Goal: Information Seeking & Learning: Learn about a topic

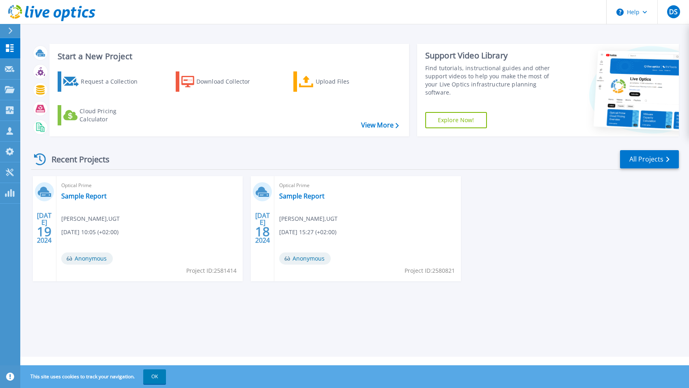
click at [242, 109] on div "Request a Collection Download Collector Upload Files Cloud Pricing Calculator" at bounding box center [228, 98] width 354 height 67
click at [326, 76] on div "Upload Files" at bounding box center [348, 81] width 65 height 16
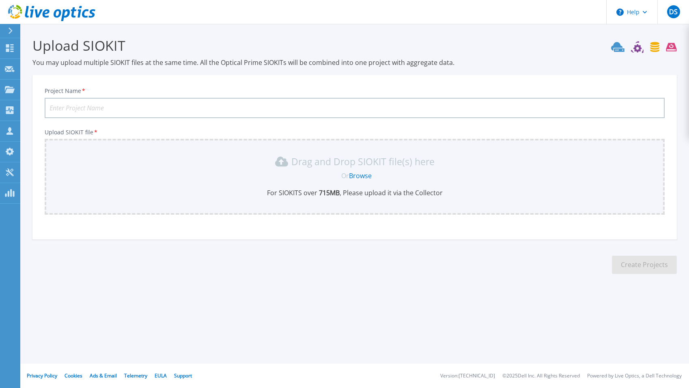
click at [351, 178] on link "Browse" at bounding box center [360, 175] width 23 height 9
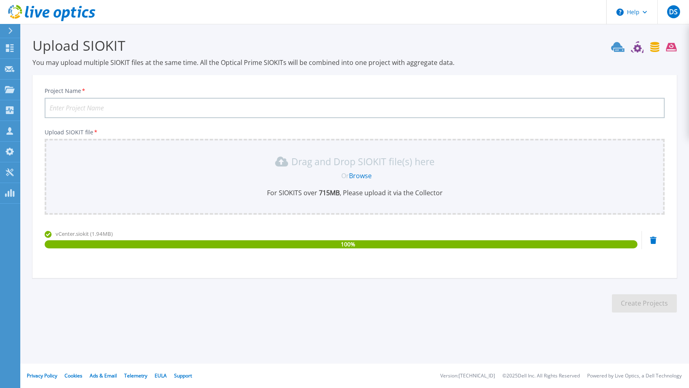
click at [72, 107] on input "Project Name *" at bounding box center [355, 108] width 620 height 20
type input "EnergoPro"
click at [643, 304] on button "Create Projects" at bounding box center [644, 303] width 65 height 18
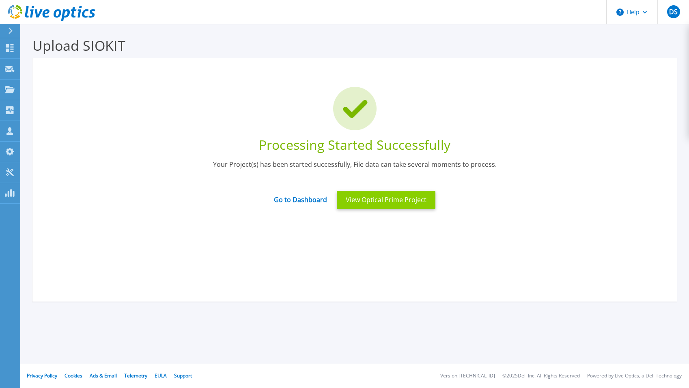
click at [365, 202] on button "View Optical Prime Project" at bounding box center [386, 200] width 99 height 18
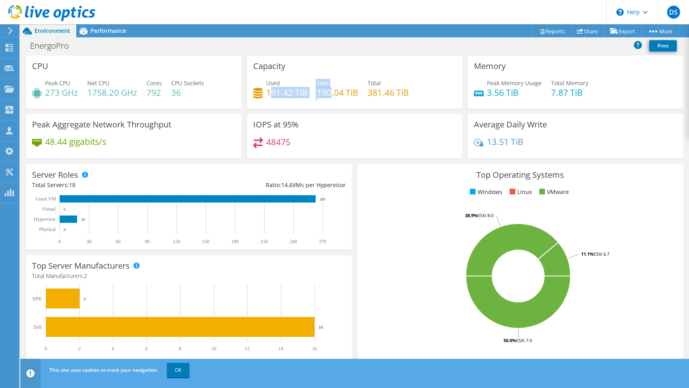
drag, startPoint x: 271, startPoint y: 90, endPoint x: 331, endPoint y: 94, distance: 59.3
click at [331, 94] on div "Used 191.42 TiB Free 190.04 TiB Total 381.46 TiB" at bounding box center [354, 92] width 203 height 26
click at [331, 94] on h4 "190.04 TiB" at bounding box center [337, 92] width 41 height 9
drag, startPoint x: 484, startPoint y: 82, endPoint x: 524, endPoint y: 101, distance: 44.6
click at [525, 101] on div "Peak Memory Usage 3.56 TiB Total Memory 7.87 TiB" at bounding box center [575, 92] width 203 height 26
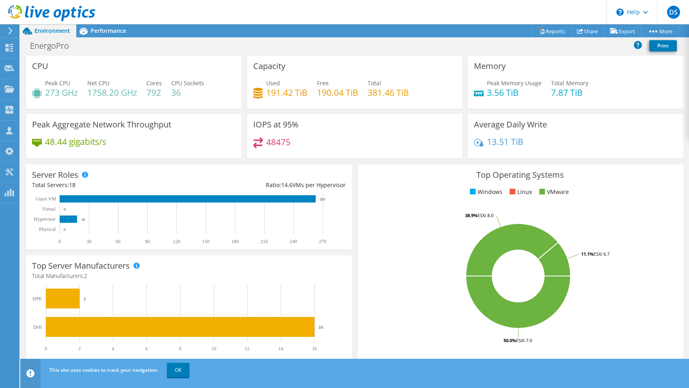
click at [578, 116] on div "Average Daily Write 13.51 TiB" at bounding box center [575, 136] width 215 height 44
click at [101, 34] on div "Performance" at bounding box center [104, 30] width 56 height 13
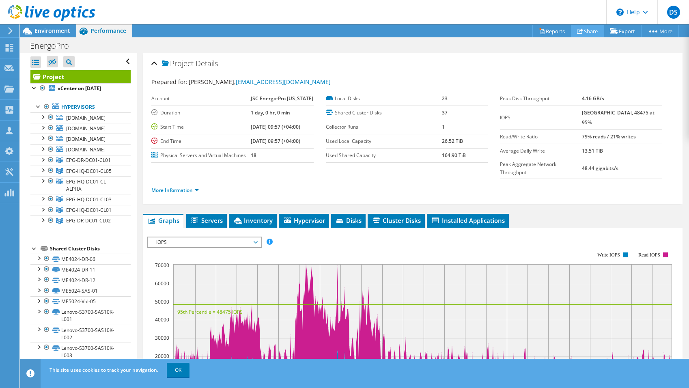
click at [580, 33] on link "Share" at bounding box center [587, 31] width 33 height 13
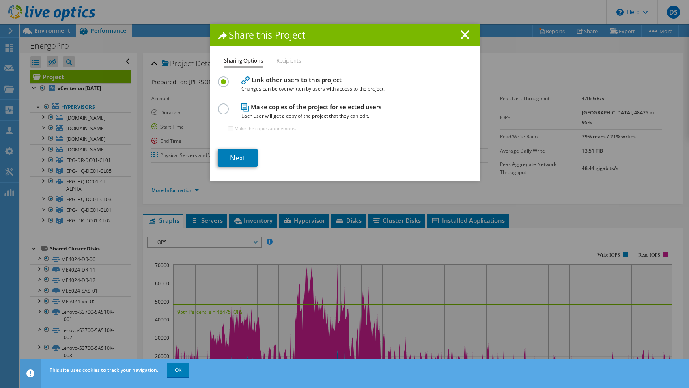
click at [284, 65] on li "Recipients" at bounding box center [288, 61] width 25 height 10
click at [293, 60] on li "Recipients" at bounding box center [288, 61] width 25 height 10
click at [234, 161] on link "Next" at bounding box center [238, 158] width 40 height 18
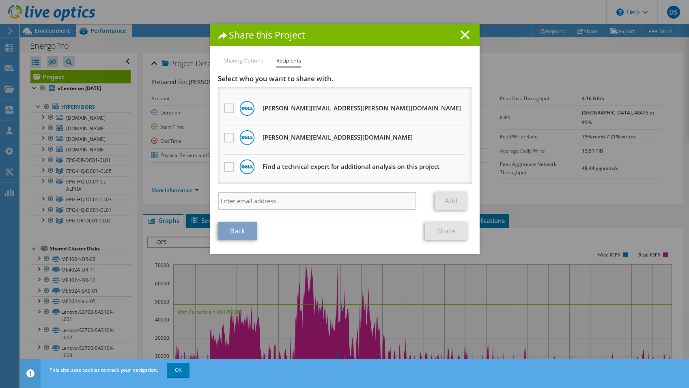
scroll to position [283, 0]
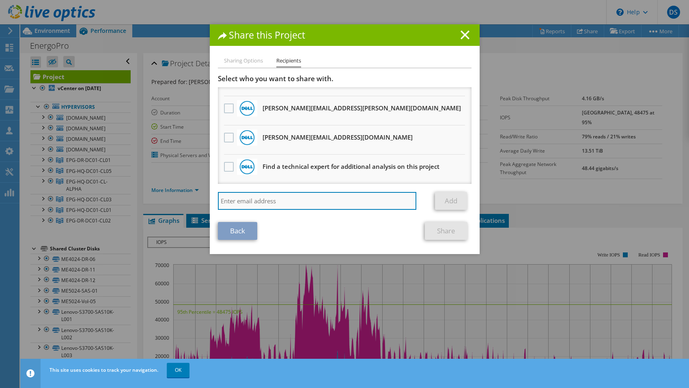
click at [241, 200] on input "search" at bounding box center [317, 201] width 199 height 18
type input "giorgi.nikabadze@ugt.ge"
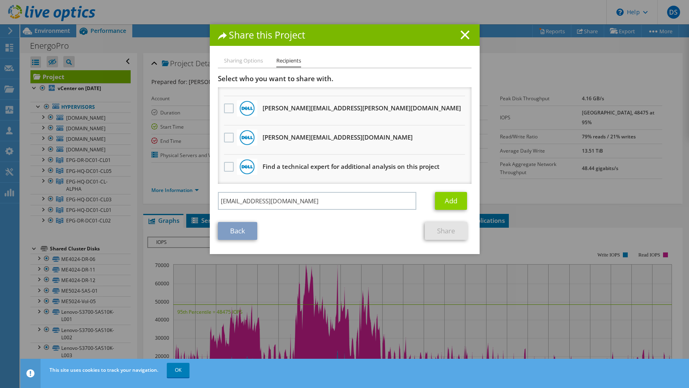
click at [447, 203] on link "Add" at bounding box center [451, 201] width 32 height 18
click at [440, 230] on link "Share" at bounding box center [446, 231] width 43 height 18
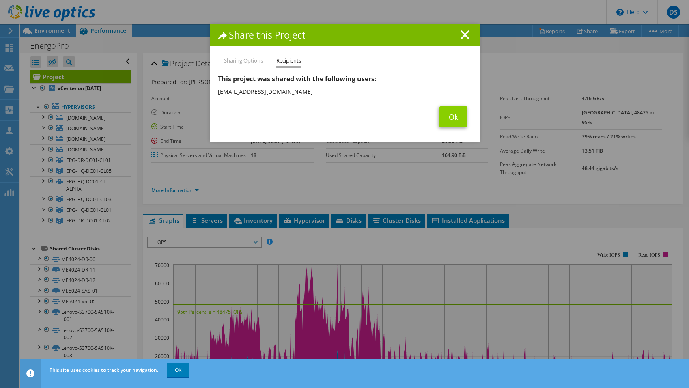
click at [452, 116] on link "Ok" at bounding box center [453, 116] width 28 height 21
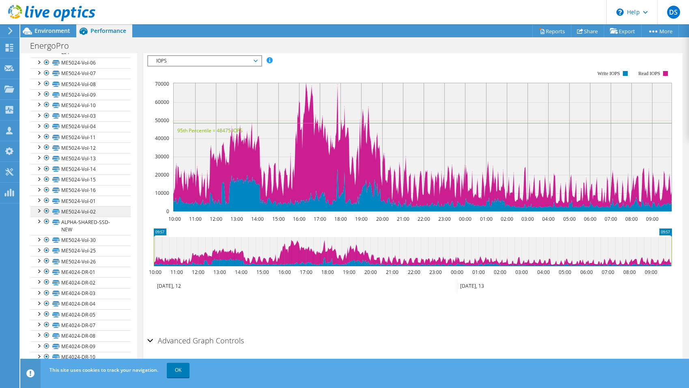
scroll to position [343, 0]
click at [88, 68] on link "ME5024-Vol-06" at bounding box center [80, 63] width 100 height 11
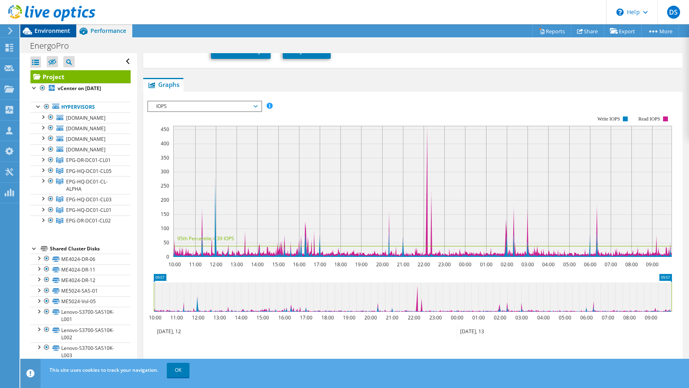
scroll to position [0, 0]
click at [49, 35] on div "Environment" at bounding box center [48, 30] width 56 height 13
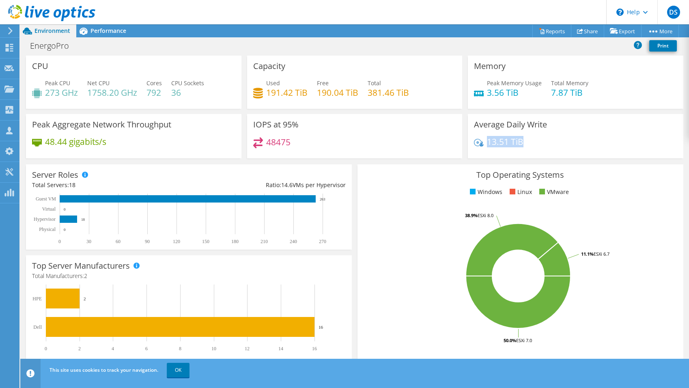
drag, startPoint x: 486, startPoint y: 142, endPoint x: 545, endPoint y: 142, distance: 58.8
click at [545, 142] on div "13.51 TiB" at bounding box center [575, 145] width 203 height 17
drag, startPoint x: 495, startPoint y: 85, endPoint x: 530, endPoint y: 91, distance: 35.3
click at [530, 91] on div "Peak Memory Usage 3.56 TiB" at bounding box center [514, 88] width 55 height 18
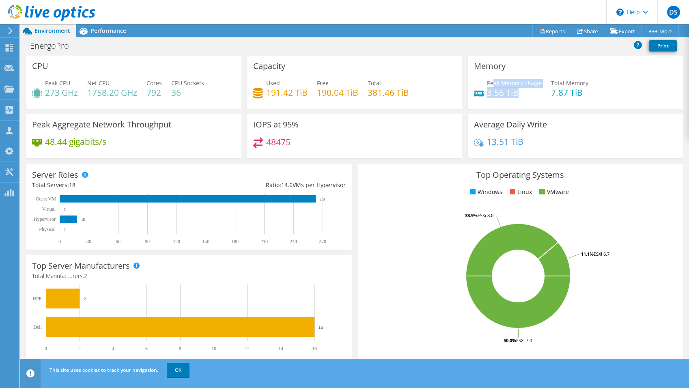
click at [530, 91] on h4 "3.56 TiB" at bounding box center [514, 92] width 55 height 9
drag, startPoint x: 93, startPoint y: 84, endPoint x: 160, endPoint y: 101, distance: 68.7
click at [160, 101] on div "Peak CPU 273 GHz Net CPU 1758.20 GHz Cores 792 CPU Sockets 36" at bounding box center [133, 92] width 203 height 26
drag, startPoint x: 269, startPoint y: 93, endPoint x: 334, endPoint y: 94, distance: 64.5
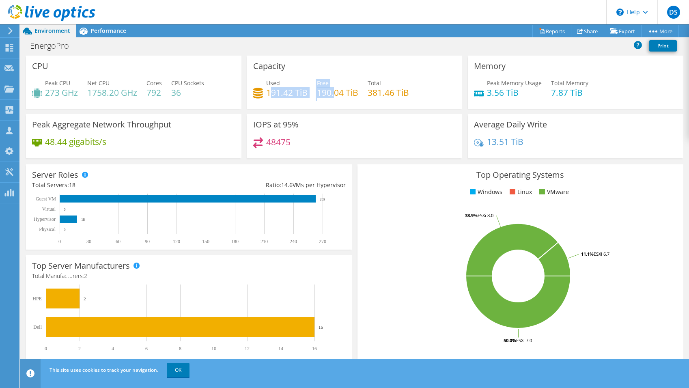
click at [334, 94] on div "Used 191.42 TiB Free 190.04 TiB Total 381.46 TiB" at bounding box center [354, 92] width 203 height 26
click at [334, 94] on h4 "190.04 TiB" at bounding box center [337, 92] width 41 height 9
drag, startPoint x: 404, startPoint y: 96, endPoint x: 270, endPoint y: 92, distance: 133.5
click at [270, 92] on div "Used 191.42 TiB Free 190.04 TiB Total 381.46 TiB" at bounding box center [354, 92] width 203 height 26
click at [270, 92] on h4 "191.42 TiB" at bounding box center [286, 92] width 41 height 9
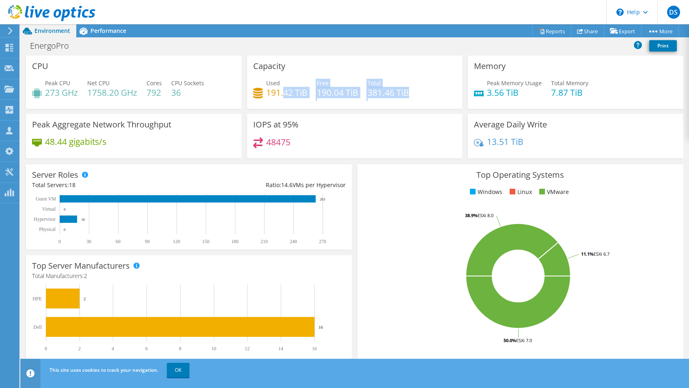
drag, startPoint x: 413, startPoint y: 95, endPoint x: 283, endPoint y: 88, distance: 130.0
click at [283, 88] on div "Used 191.42 TiB Free 190.04 TiB Total 381.46 TiB" at bounding box center [354, 92] width 203 height 26
click at [283, 88] on h4 "191.42 TiB" at bounding box center [286, 92] width 41 height 9
click at [282, 93] on h4 "191.42 TiB" at bounding box center [286, 92] width 41 height 9
click at [550, 29] on link "Reports" at bounding box center [551, 31] width 39 height 13
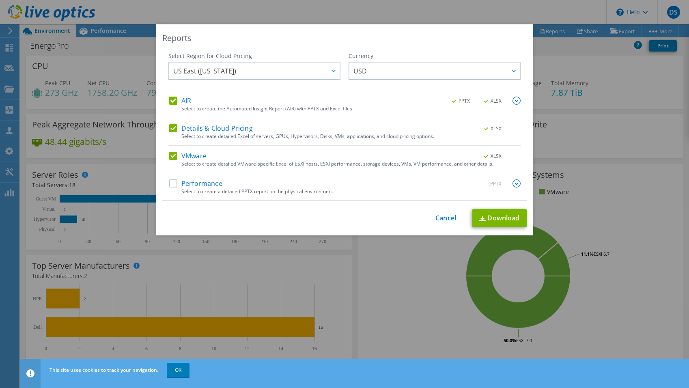
click at [443, 220] on link "Cancel" at bounding box center [445, 218] width 21 height 8
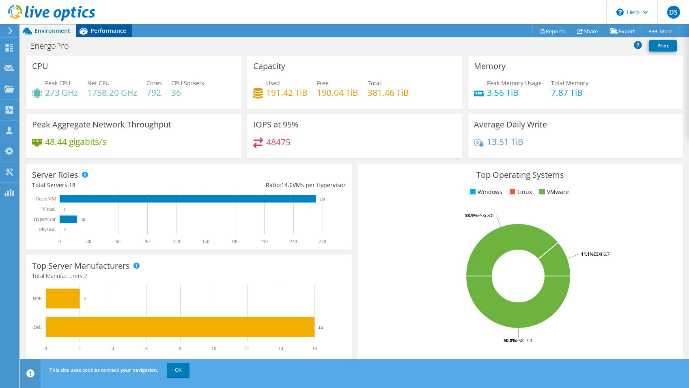
click at [87, 38] on icon at bounding box center [83, 31] width 14 height 14
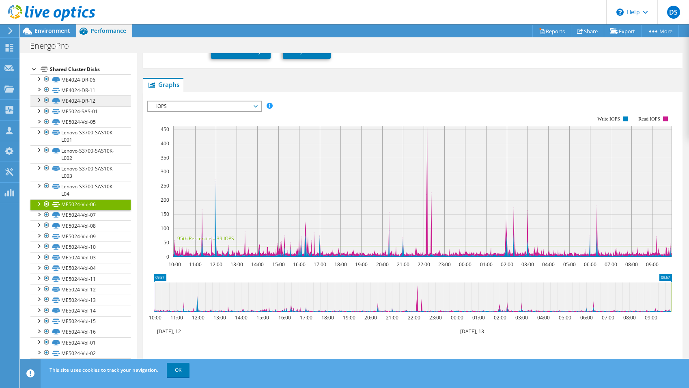
scroll to position [189, 0]
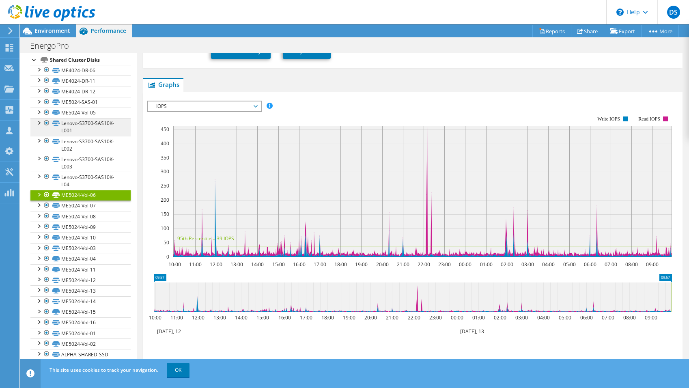
click at [88, 136] on link "Lenovo-S3700-SAS10K-L001" at bounding box center [80, 127] width 100 height 18
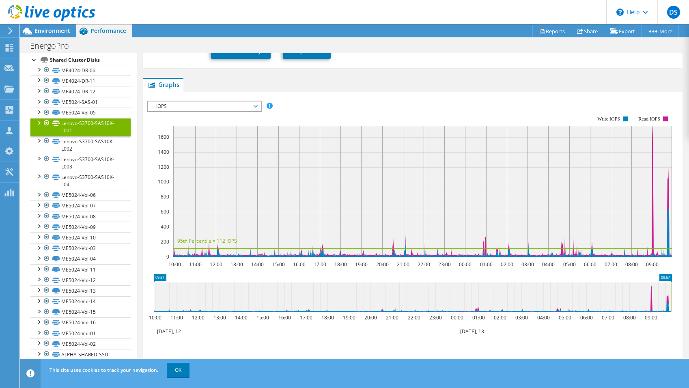
click at [193, 101] on span "IOPS" at bounding box center [204, 106] width 104 height 10
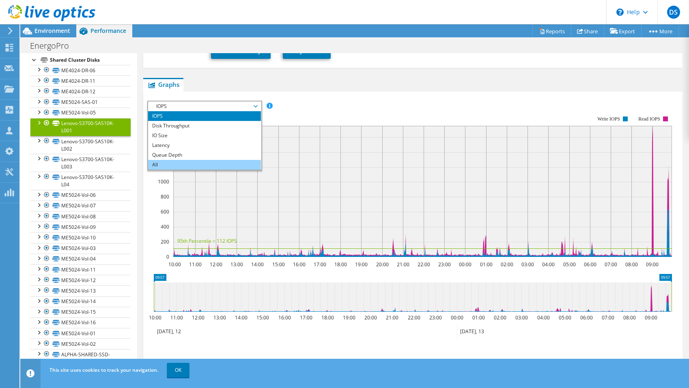
click at [170, 160] on li "All" at bounding box center [204, 165] width 112 height 10
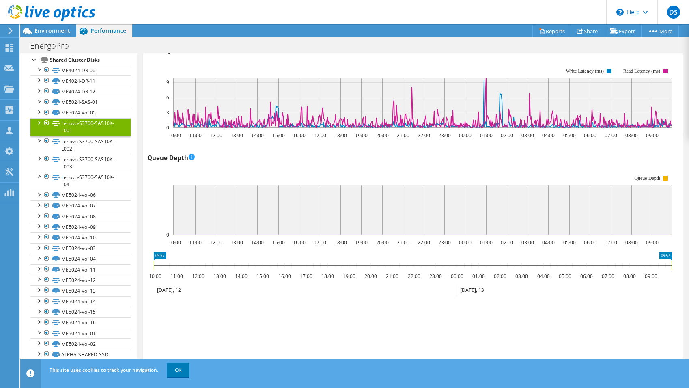
scroll to position [535, 0]
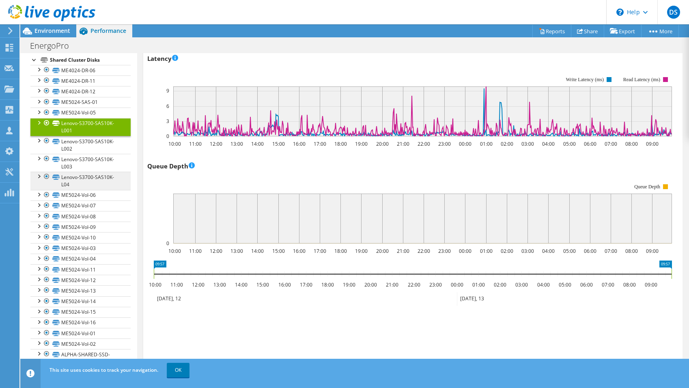
click at [98, 189] on link "Lenovo-S3700-SAS10K-L04" at bounding box center [80, 181] width 100 height 18
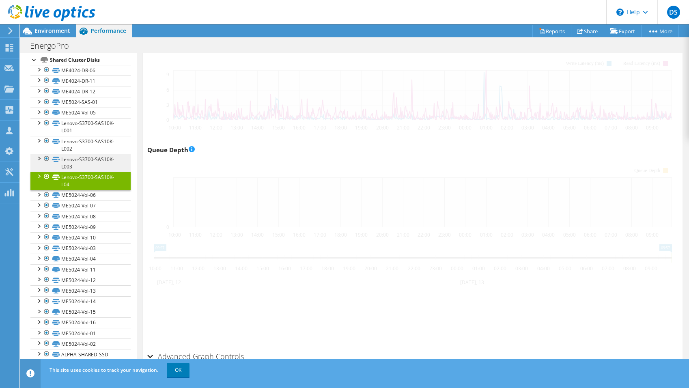
click at [84, 172] on link "Lenovo-S3700-SAS10K-L003" at bounding box center [80, 163] width 100 height 18
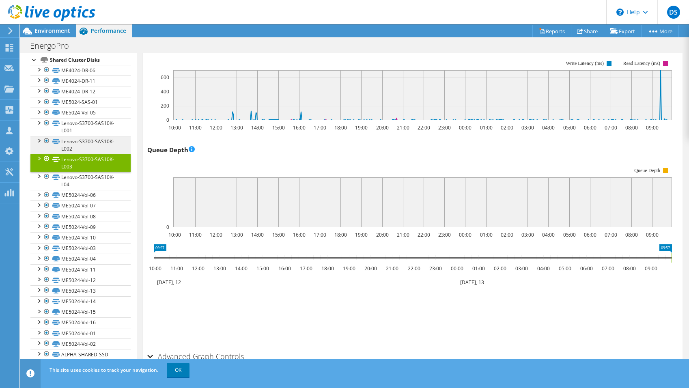
click at [84, 154] on link "Lenovo-S3700-SAS10K-L002" at bounding box center [80, 145] width 100 height 18
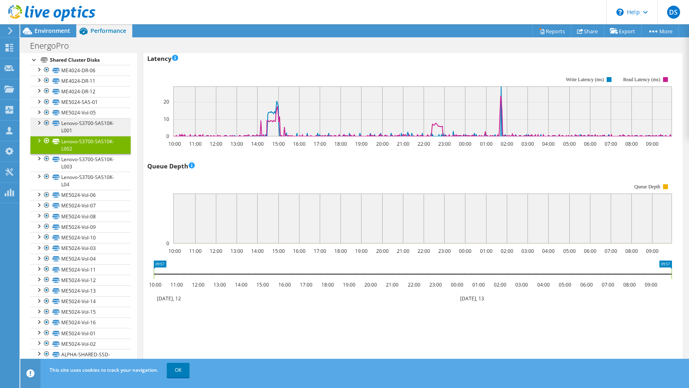
click at [81, 136] on link "Lenovo-S3700-SAS10K-L001" at bounding box center [80, 127] width 100 height 18
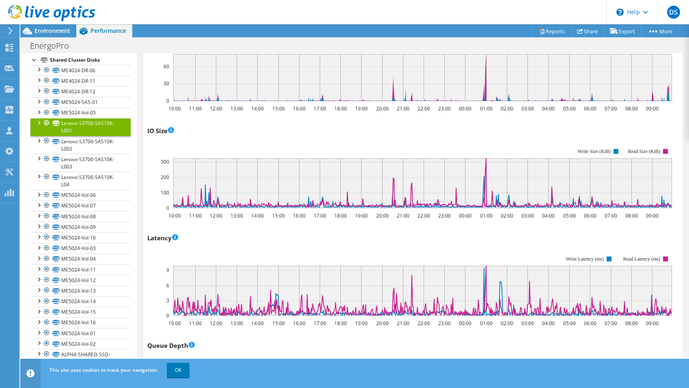
scroll to position [284, 0]
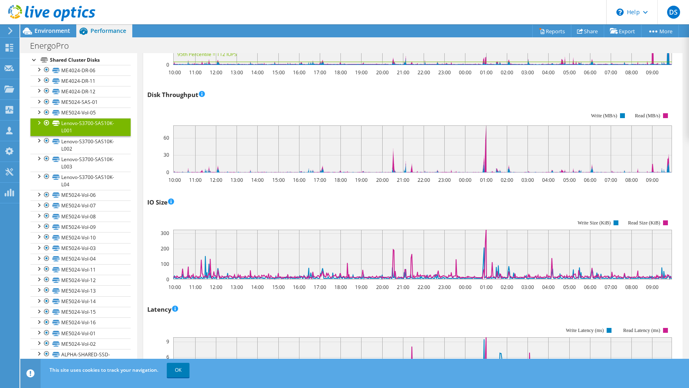
click at [45, 24] on div at bounding box center [47, 13] width 95 height 27
click at [46, 31] on span "Environment" at bounding box center [52, 31] width 36 height 8
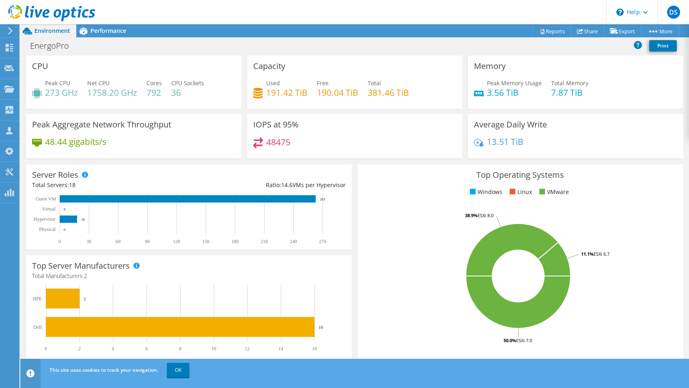
click at [273, 83] on span "Used" at bounding box center [273, 83] width 14 height 8
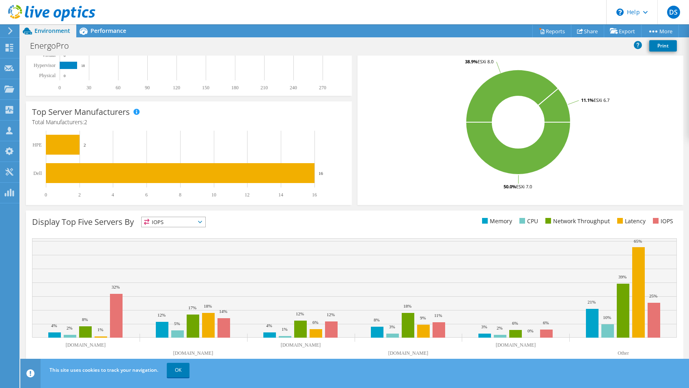
scroll to position [153, 0]
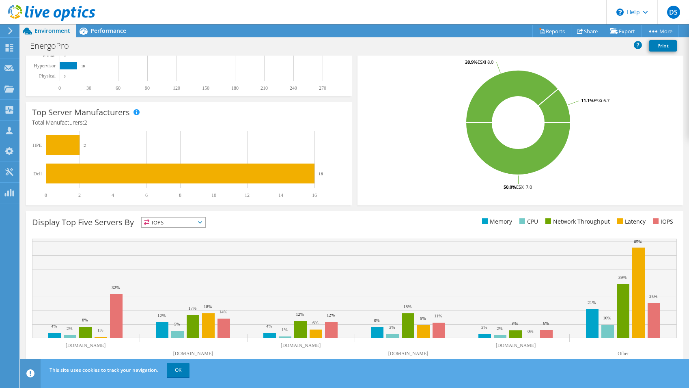
click at [167, 225] on span "IOPS" at bounding box center [174, 222] width 64 height 10
click at [169, 249] on li "Memory" at bounding box center [174, 243] width 64 height 11
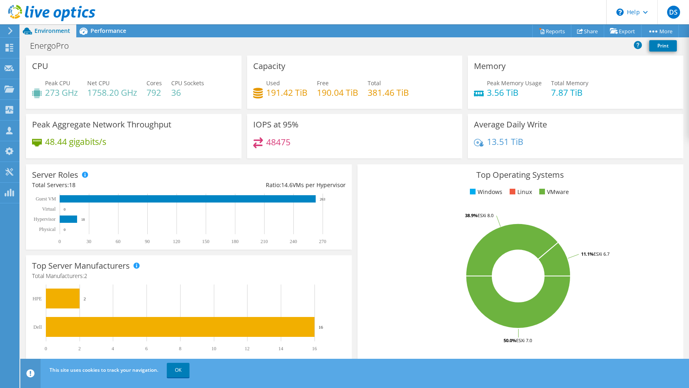
scroll to position [0, 0]
drag, startPoint x: 56, startPoint y: 122, endPoint x: 123, endPoint y: 140, distance: 69.1
click at [123, 140] on div "Peak Aggregate Network Throughput 48.44 gigabits/s" at bounding box center [133, 136] width 215 height 44
click at [123, 140] on div "48.44 gigabits/s" at bounding box center [133, 145] width 203 height 17
drag, startPoint x: 53, startPoint y: 78, endPoint x: 118, endPoint y: 92, distance: 66.1
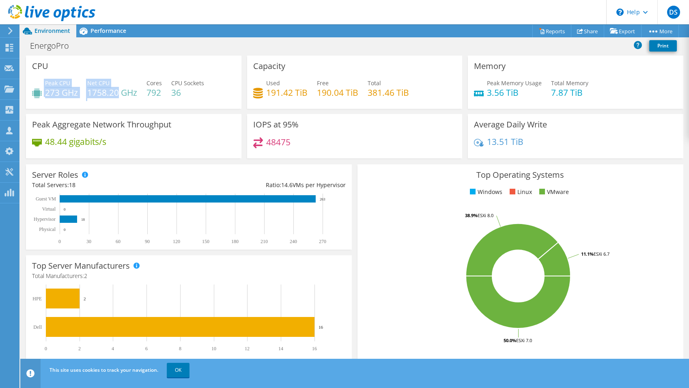
click at [118, 92] on div "CPU Peak CPU 273 GHz Net CPU 1758.20 GHz Cores 792 CPU Sockets 36" at bounding box center [133, 82] width 215 height 53
click at [118, 92] on h4 "1758.20 GHz" at bounding box center [112, 92] width 50 height 9
click at [500, 146] on h4 "13.51 TiB" at bounding box center [505, 141] width 36 height 9
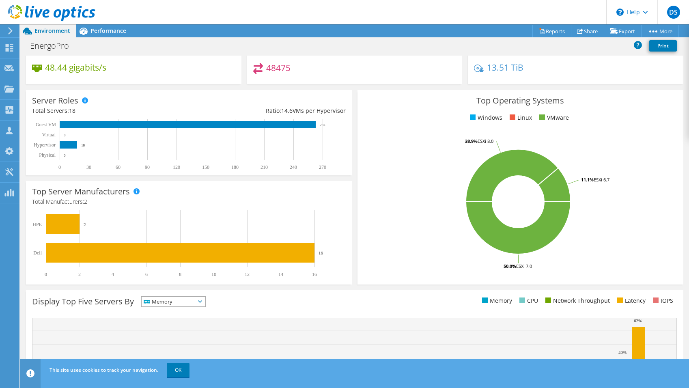
scroll to position [77, 0]
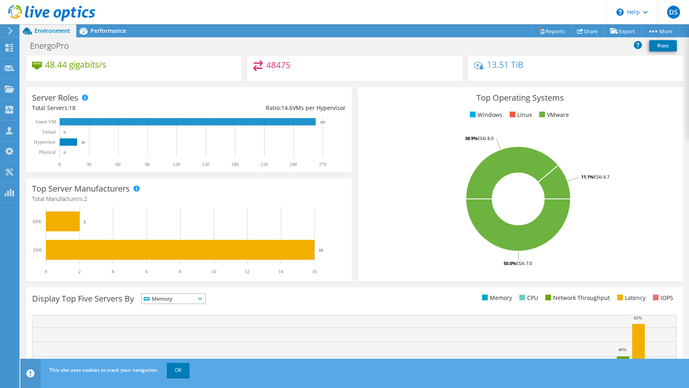
click at [77, 122] on rect at bounding box center [188, 121] width 256 height 7
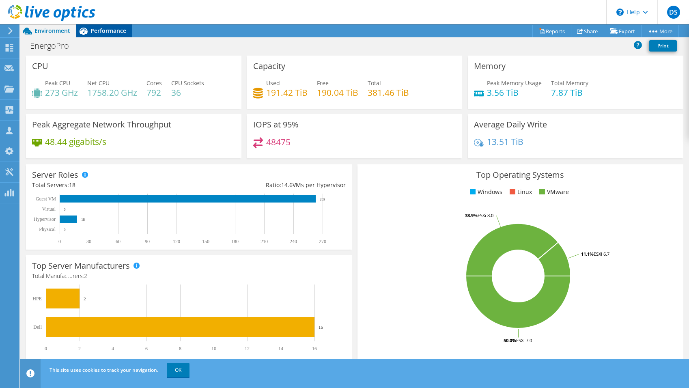
scroll to position [0, 0]
click at [101, 30] on span "Performance" at bounding box center [108, 31] width 36 height 8
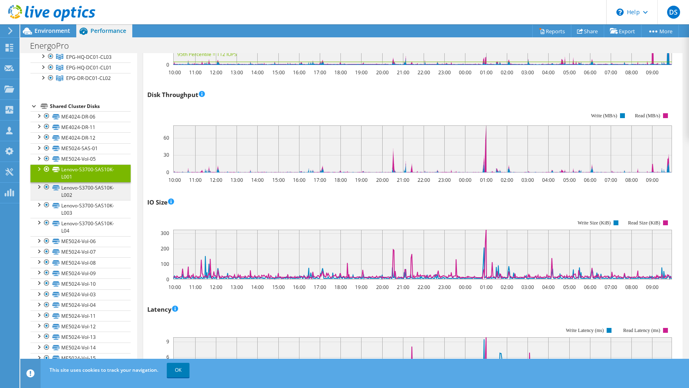
scroll to position [159, 0]
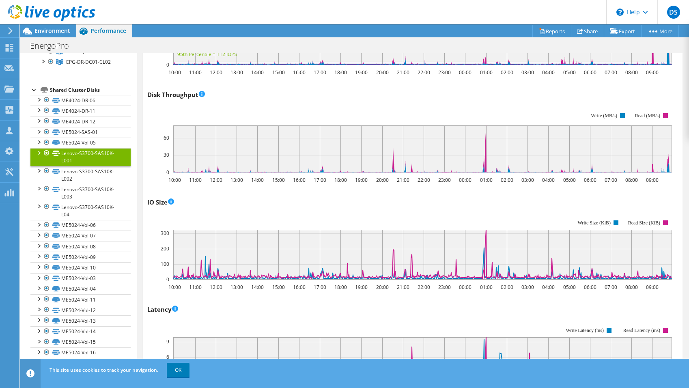
click at [46, 158] on div at bounding box center [47, 153] width 8 height 10
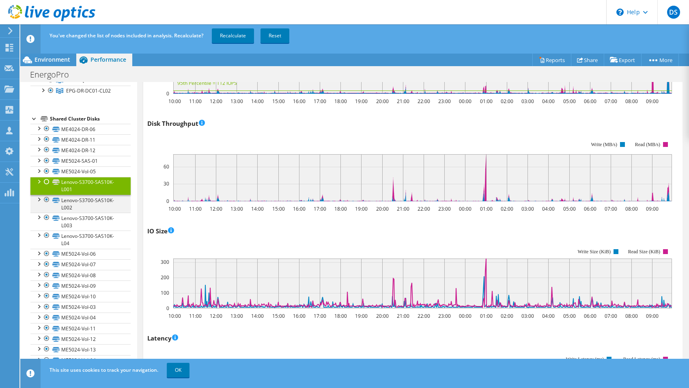
click at [46, 204] on div at bounding box center [47, 200] width 8 height 10
click at [45, 222] on div at bounding box center [47, 218] width 8 height 10
click at [46, 240] on div at bounding box center [47, 235] width 8 height 10
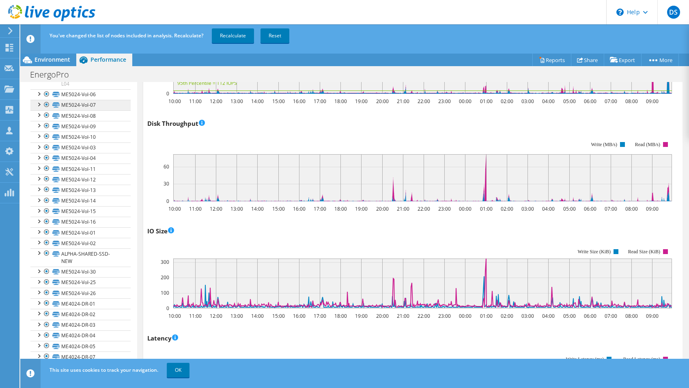
scroll to position [324, 0]
click at [46, 255] on div at bounding box center [47, 250] width 8 height 10
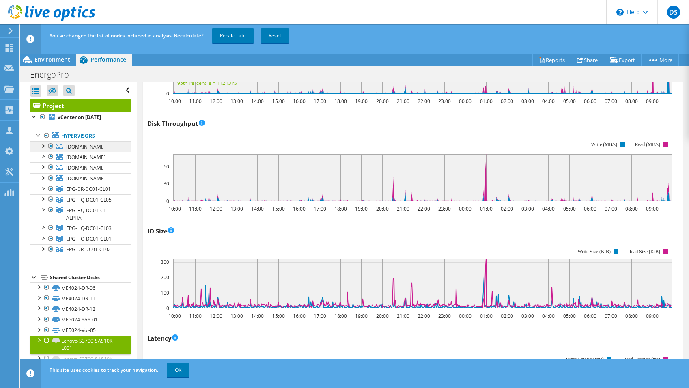
scroll to position [0, 0]
click at [234, 35] on link "Recalculate" at bounding box center [233, 35] width 42 height 15
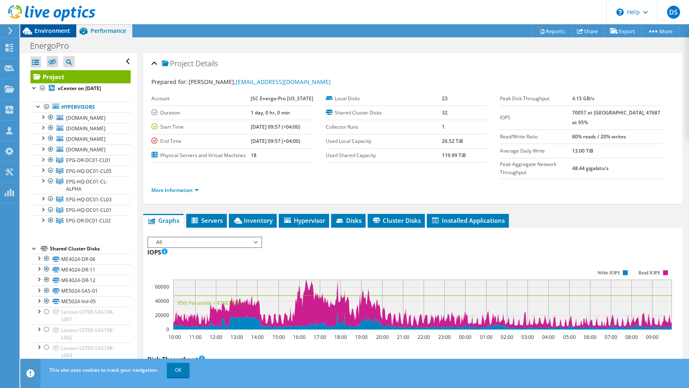
click at [58, 28] on span "Environment" at bounding box center [52, 31] width 36 height 8
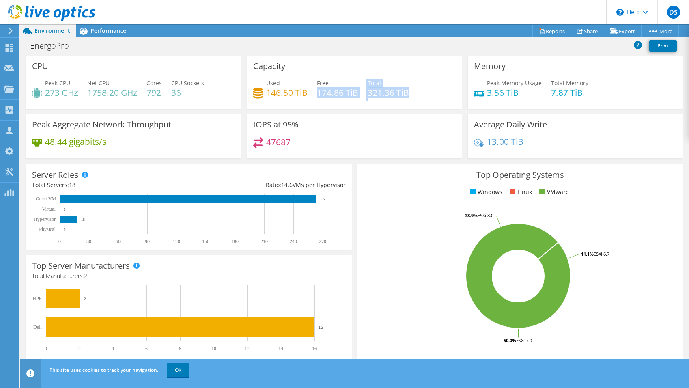
drag, startPoint x: 253, startPoint y: 100, endPoint x: 341, endPoint y: 99, distance: 87.2
click at [341, 99] on div "Used 146.50 TiB Free 174.86 TiB Total 321.36 TiB" at bounding box center [354, 92] width 203 height 26
click at [100, 36] on div "Performance" at bounding box center [104, 30] width 56 height 13
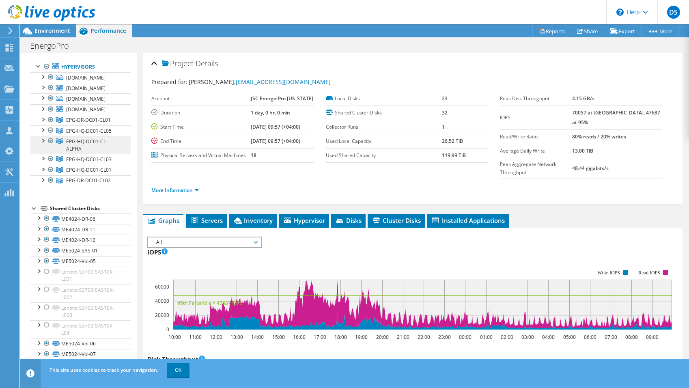
scroll to position [33, 0]
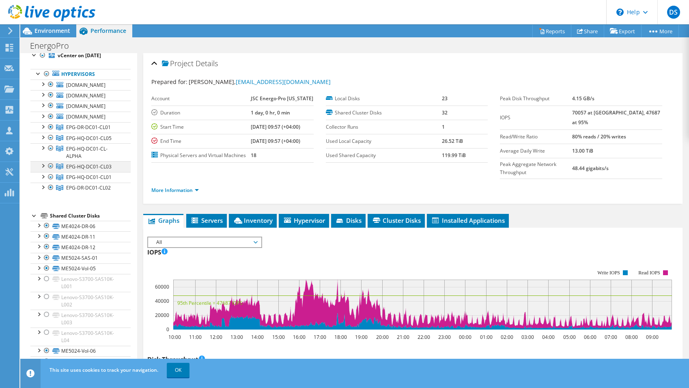
click at [43, 169] on div at bounding box center [43, 165] width 8 height 8
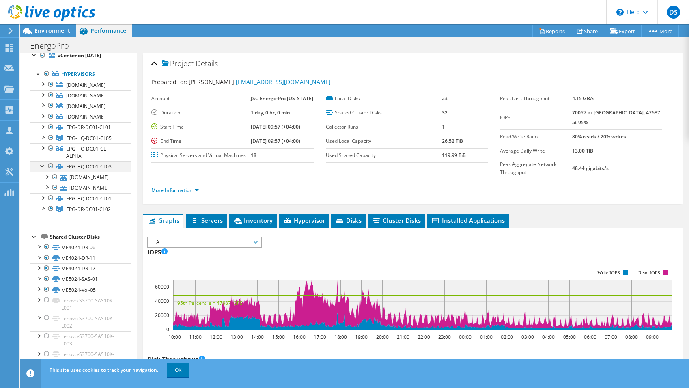
click at [43, 169] on div at bounding box center [43, 165] width 8 height 8
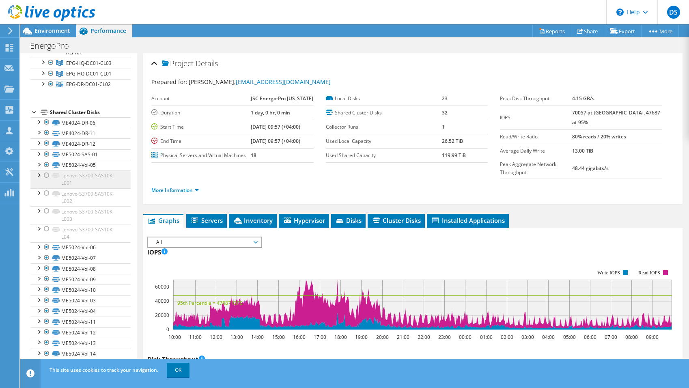
scroll to position [140, 0]
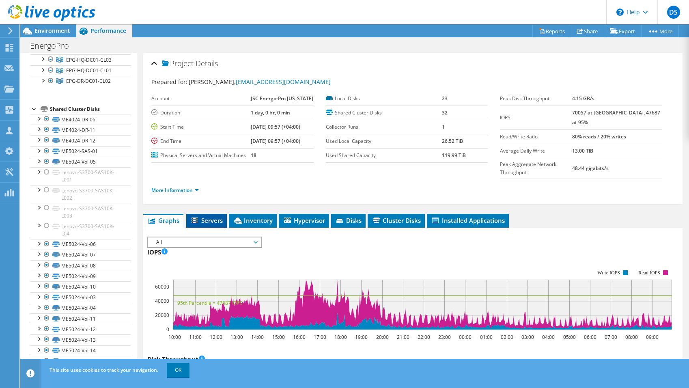
click at [203, 216] on span "Servers" at bounding box center [206, 220] width 32 height 8
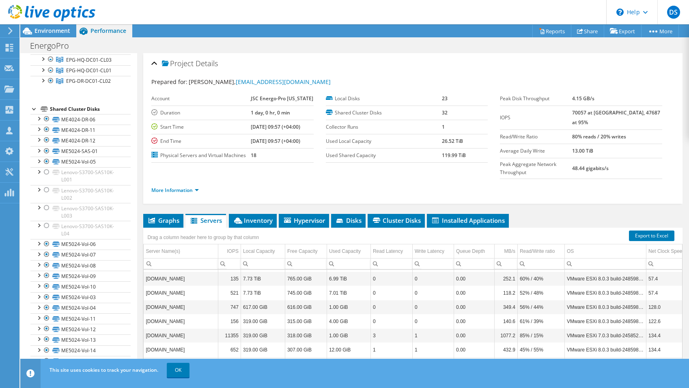
scroll to position [126, 0]
click at [259, 216] on span "Inventory" at bounding box center [253, 220] width 40 height 8
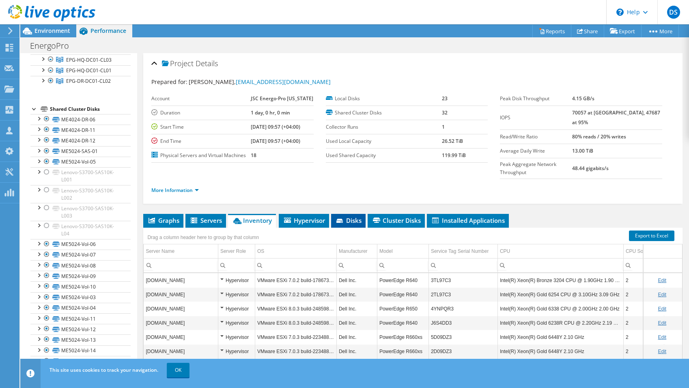
click at [348, 216] on span "Disks" at bounding box center [348, 220] width 26 height 8
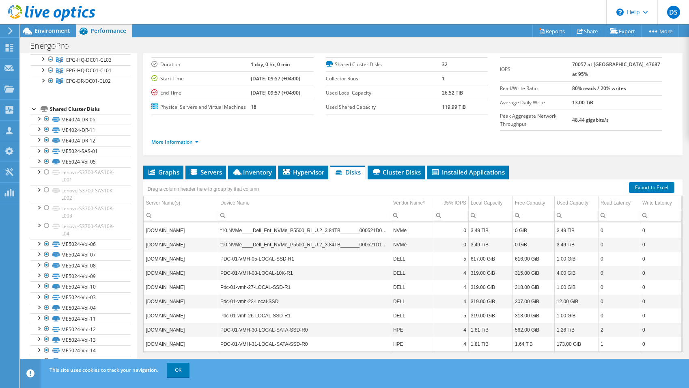
scroll to position [47, 0]
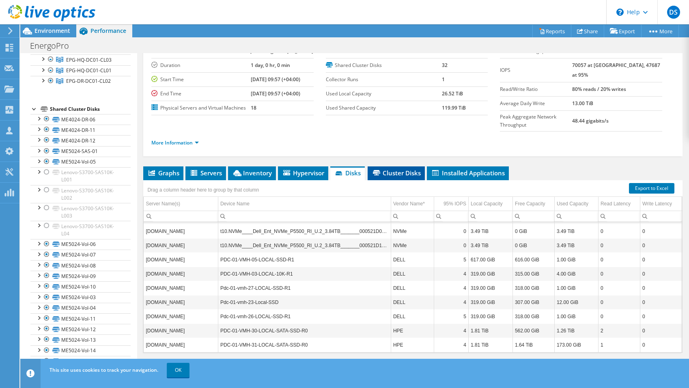
click at [395, 169] on span "Cluster Disks" at bounding box center [395, 173] width 49 height 8
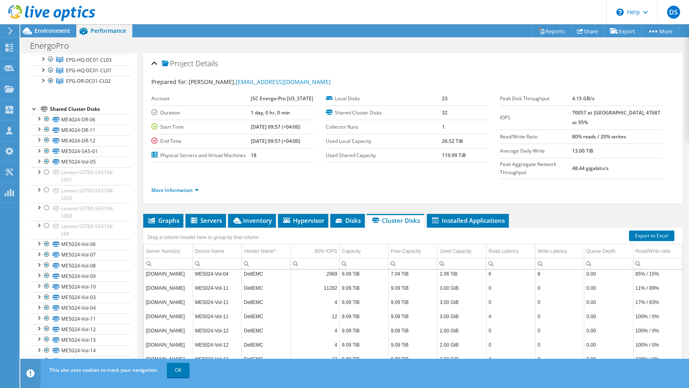
scroll to position [0, 0]
drag, startPoint x: 344, startPoint y: 140, endPoint x: 393, endPoint y: 157, distance: 51.2
click at [393, 157] on tbody "Local Disks 23 Shared Cluster Disks 32 Collector Runs 1 Used Local Capacity 26.…" at bounding box center [407, 127] width 162 height 71
click at [393, 157] on label "Used Shared Capacity" at bounding box center [384, 155] width 116 height 8
drag, startPoint x: 333, startPoint y: 113, endPoint x: 381, endPoint y: 116, distance: 48.0
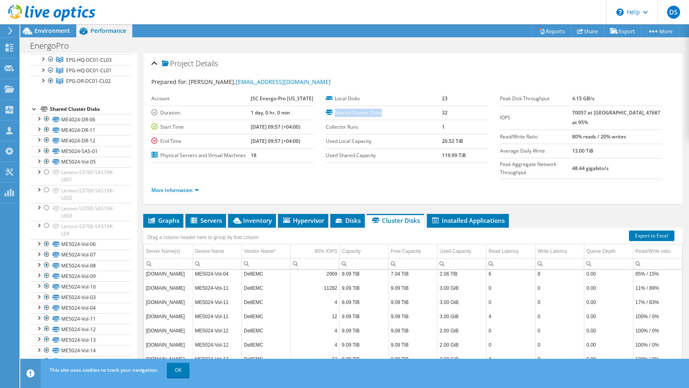
click at [381, 116] on label "Shared Cluster Disks" at bounding box center [384, 113] width 116 height 8
click at [452, 214] on li "Installed Applications" at bounding box center [468, 221] width 82 height 14
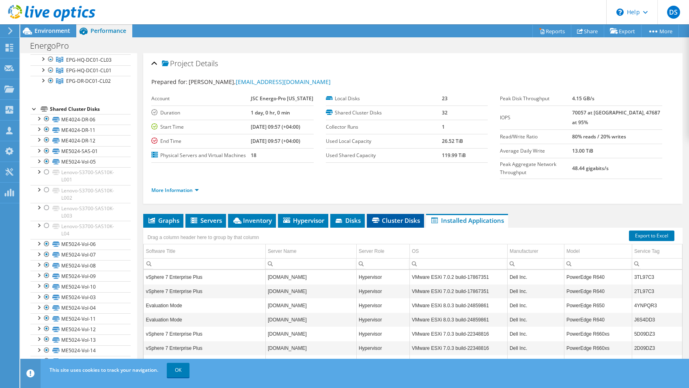
click at [388, 216] on span "Cluster Disks" at bounding box center [395, 220] width 49 height 8
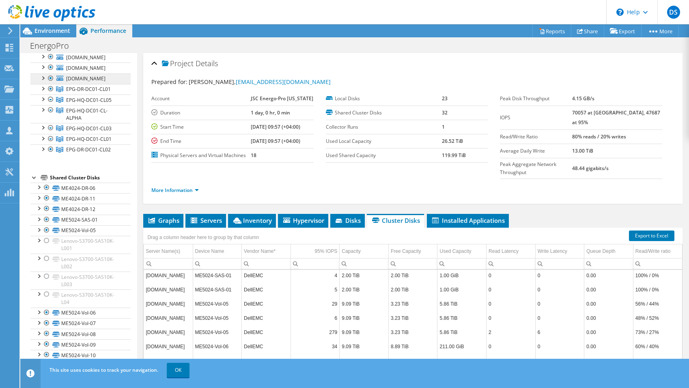
scroll to position [67, 0]
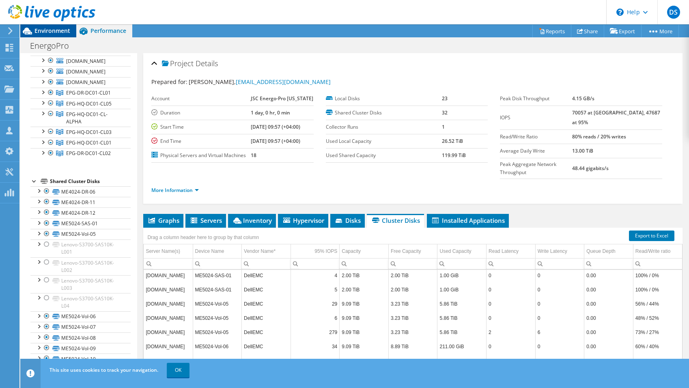
click at [49, 34] on div "Environment" at bounding box center [48, 30] width 56 height 13
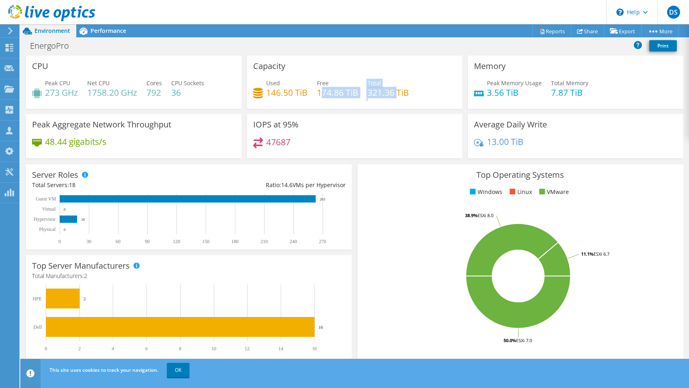
drag, startPoint x: 320, startPoint y: 89, endPoint x: 398, endPoint y: 91, distance: 77.9
click at [398, 91] on div "Used 146.50 TiB Free 174.86 TiB Total 321.36 TiB" at bounding box center [354, 92] width 203 height 26
click at [398, 91] on h4 "321.36 TiB" at bounding box center [387, 92] width 41 height 9
click at [103, 26] on div "Performance" at bounding box center [104, 30] width 56 height 13
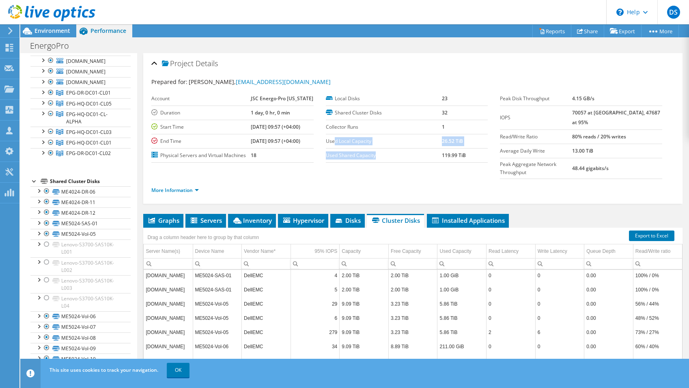
drag, startPoint x: 334, startPoint y: 138, endPoint x: 382, endPoint y: 157, distance: 52.4
click at [382, 157] on tbody "Local Disks 23 Shared Cluster Disks 32 Collector Runs 1 Used Local Capacity 26.…" at bounding box center [407, 127] width 162 height 71
click at [382, 157] on label "Used Shared Capacity" at bounding box center [384, 155] width 116 height 8
drag, startPoint x: 243, startPoint y: 125, endPoint x: 297, endPoint y: 138, distance: 56.1
click at [297, 138] on tbody "Account JSC Energo-Pro Georgia Duration 1 day, 0 hr, 0 min Start Time 08/12/202…" at bounding box center [232, 127] width 162 height 71
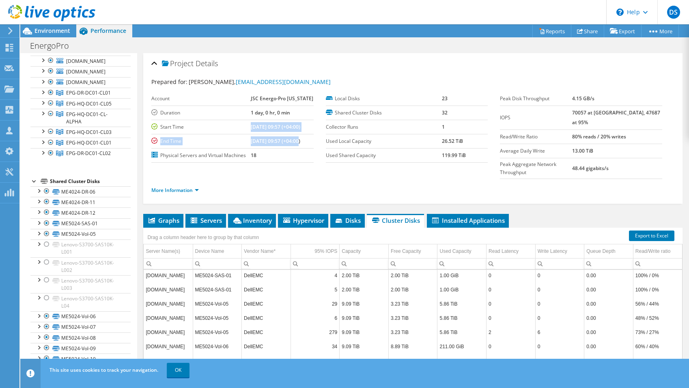
click at [297, 138] on b "08/13/2025, 09:57 (+04:00)" at bounding box center [275, 140] width 49 height 7
drag, startPoint x: 265, startPoint y: 154, endPoint x: 224, endPoint y: 103, distance: 65.2
click at [224, 103] on tbody "Account JSC Energo-Pro Georgia Duration 1 day, 0 hr, 0 min Start Time 08/12/202…" at bounding box center [232, 127] width 162 height 71
click at [224, 103] on td "Account" at bounding box center [200, 99] width 99 height 14
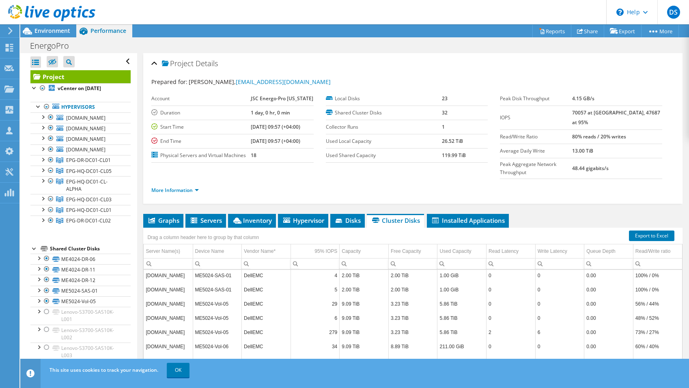
scroll to position [0, 0]
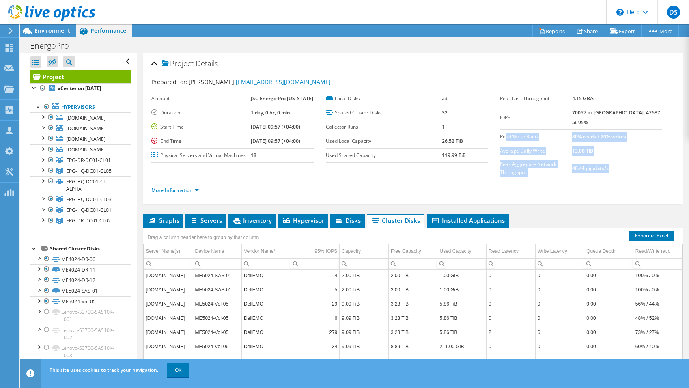
drag, startPoint x: 629, startPoint y: 159, endPoint x: 504, endPoint y: 125, distance: 129.4
click at [504, 125] on tbody "Peak Disk Throughput 4.15 GB/s IOPS 70057 at Peak, 47687 at 95% Read/Write Rati…" at bounding box center [581, 135] width 162 height 87
click at [504, 133] on label "Read/Write Ratio" at bounding box center [536, 137] width 72 height 8
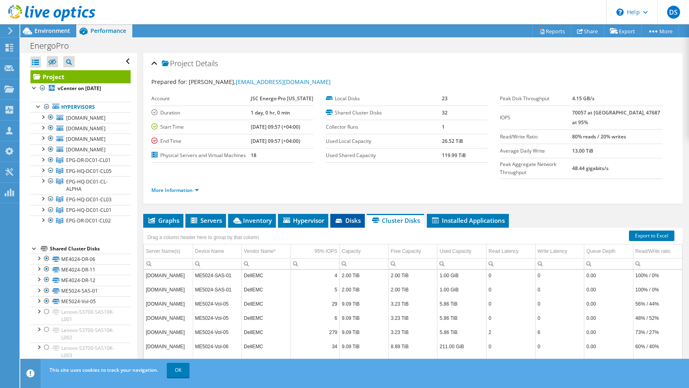
click at [351, 216] on span "Disks" at bounding box center [347, 220] width 26 height 8
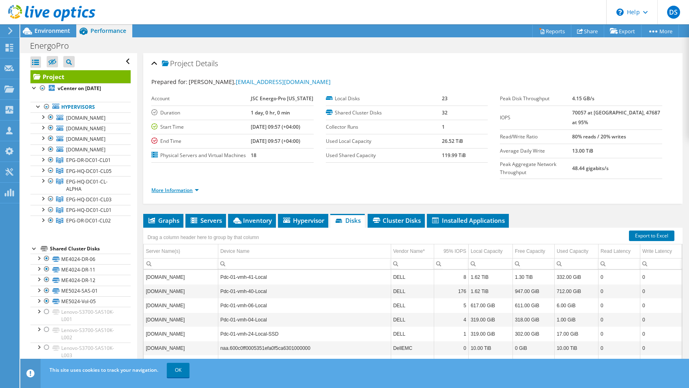
click at [193, 187] on link "More Information" at bounding box center [174, 190] width 47 height 7
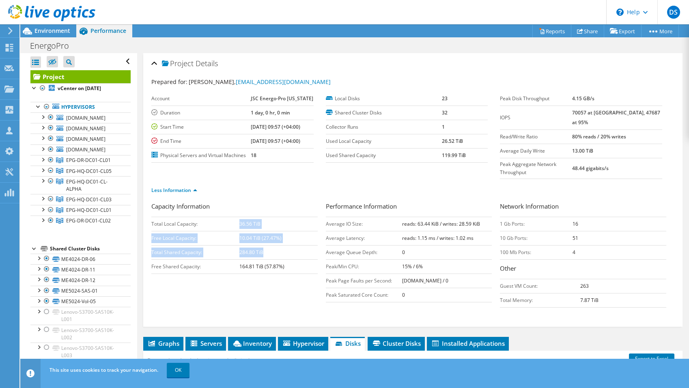
drag, startPoint x: 221, startPoint y: 203, endPoint x: 285, endPoint y: 234, distance: 71.8
click at [285, 234] on tbody "Total Local Capacity: 36.56 TiB Free Local Capacity: 10.04 TiB (27.47%) Total S…" at bounding box center [234, 245] width 166 height 57
click at [346, 231] on td "Average Latency:" at bounding box center [364, 238] width 76 height 14
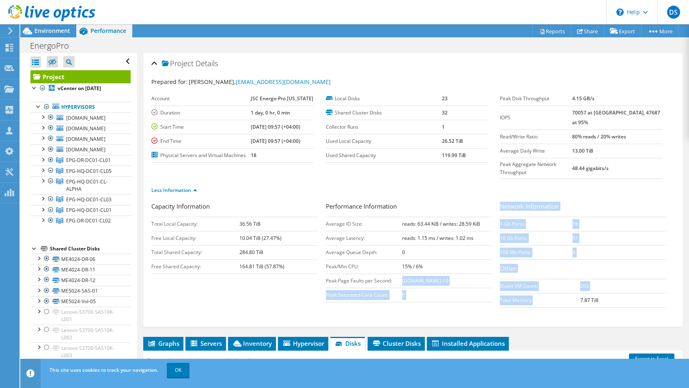
drag, startPoint x: 545, startPoint y: 290, endPoint x: 328, endPoint y: 270, distance: 218.2
click at [328, 270] on div "Capacity Information Total Local Capacity: 36.56 TiB Free Local Capacity: 10.04…" at bounding box center [412, 257] width 523 height 110
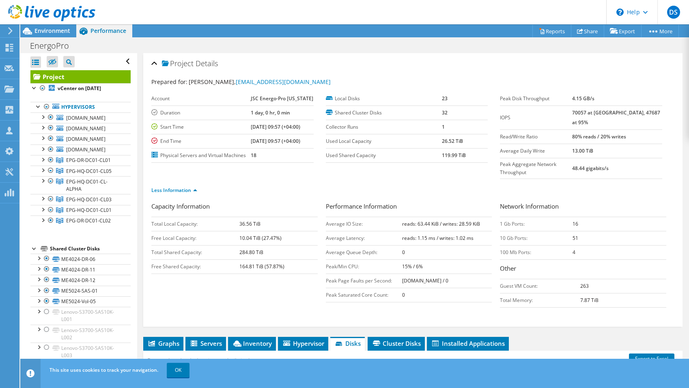
click at [328, 273] on td "Peak Page Faults per Second:" at bounding box center [364, 280] width 76 height 14
drag, startPoint x: 240, startPoint y: 223, endPoint x: 266, endPoint y: 241, distance: 31.8
click at [266, 241] on tbody "Total Local Capacity: 36.56 TiB Free Local Capacity: 10.04 TiB (27.47%) Total S…" at bounding box center [234, 245] width 166 height 57
click at [266, 245] on td "284.80 TiB" at bounding box center [278, 252] width 78 height 14
click at [406, 339] on span "Cluster Disks" at bounding box center [395, 343] width 49 height 8
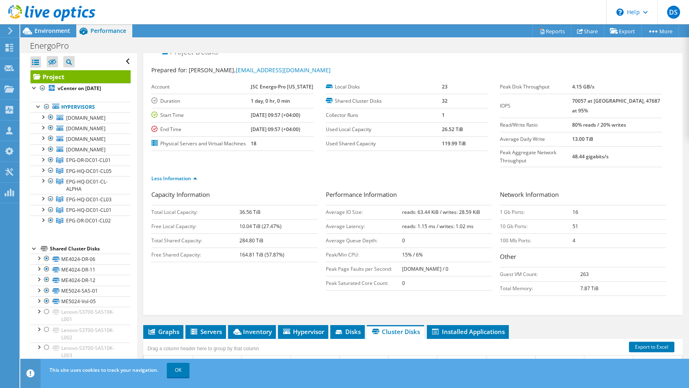
scroll to position [11, 0]
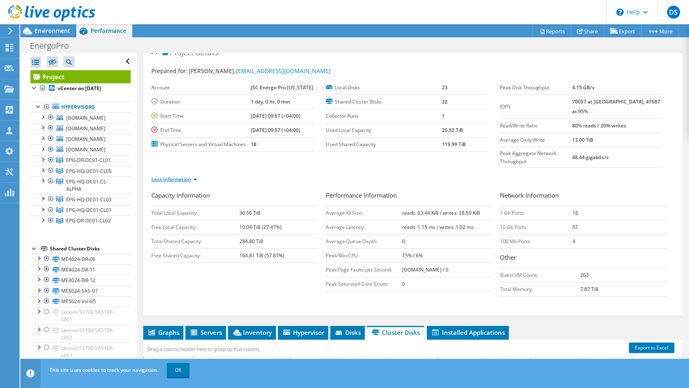
click at [174, 176] on link "Less Information" at bounding box center [174, 179] width 46 height 7
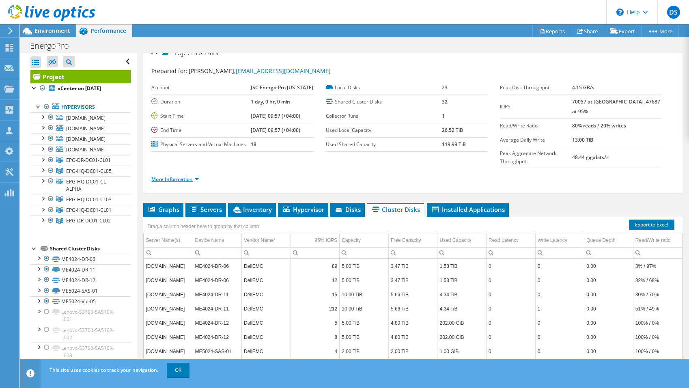
click at [174, 176] on link "More Information" at bounding box center [174, 179] width 47 height 7
click at [178, 176] on link "More Information" at bounding box center [174, 179] width 47 height 7
click at [175, 176] on link "More Information" at bounding box center [174, 179] width 47 height 7
click at [173, 168] on div "More Information" at bounding box center [412, 179] width 523 height 23
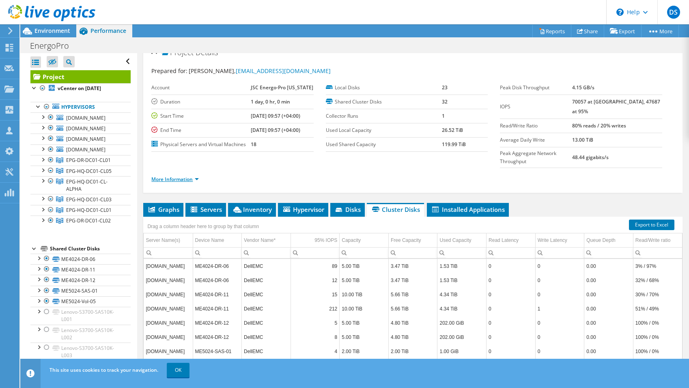
click at [170, 176] on link "More Information" at bounding box center [174, 179] width 47 height 7
click at [336, 205] on span "Disks" at bounding box center [347, 209] width 26 height 8
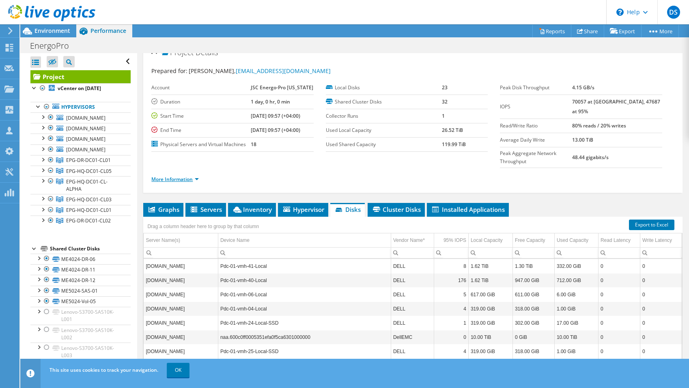
click at [161, 176] on link "More Information" at bounding box center [174, 179] width 47 height 7
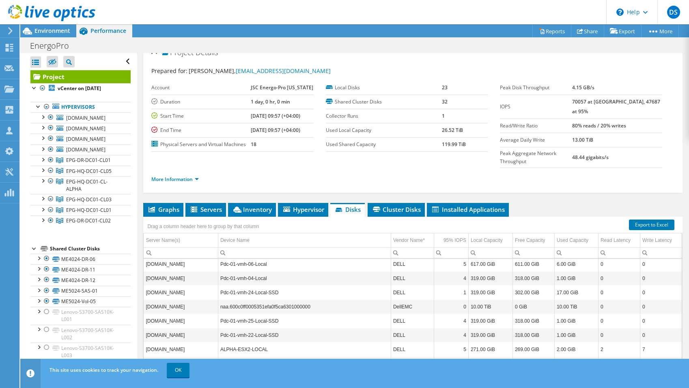
scroll to position [33, 0]
click at [160, 205] on span "Graphs" at bounding box center [163, 209] width 32 height 8
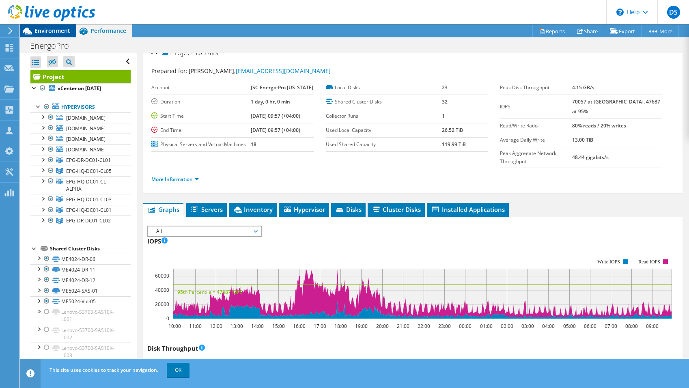
click at [38, 34] on span "Environment" at bounding box center [52, 31] width 36 height 8
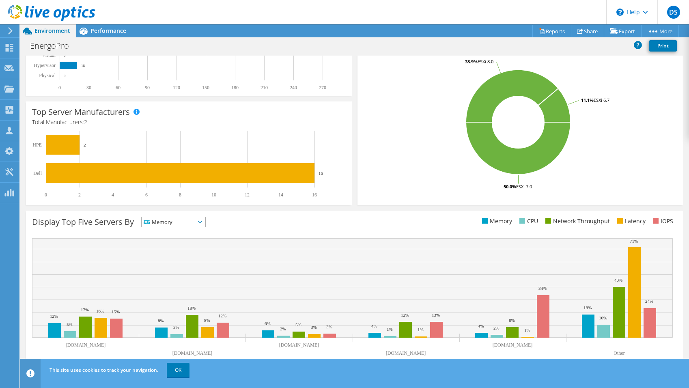
scroll to position [153, 0]
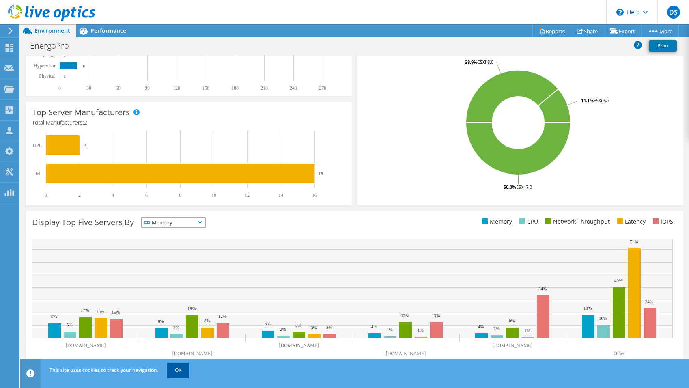
click at [175, 369] on link "OK" at bounding box center [178, 370] width 23 height 15
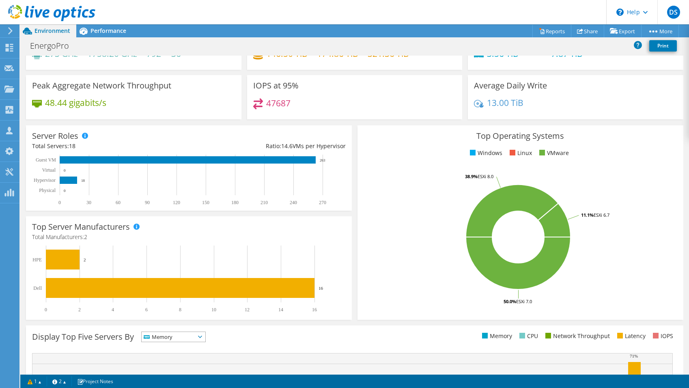
scroll to position [37, 0]
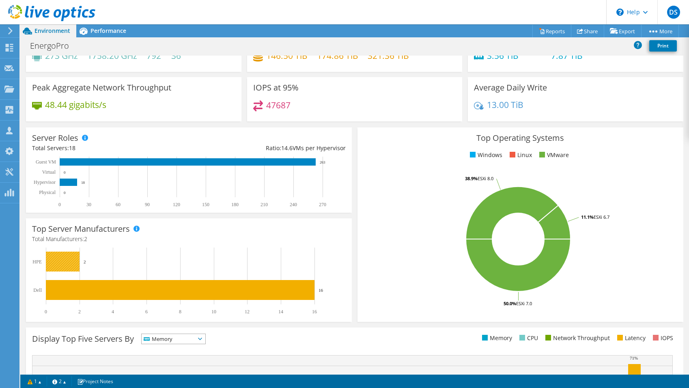
click at [62, 264] on rect at bounding box center [63, 261] width 34 height 20
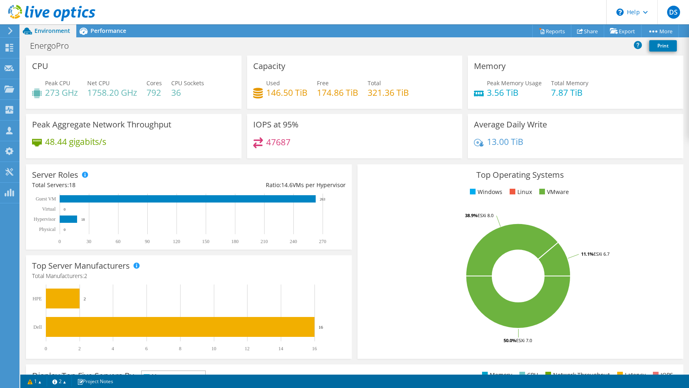
scroll to position [0, 0]
click at [100, 29] on span "Performance" at bounding box center [108, 31] width 36 height 8
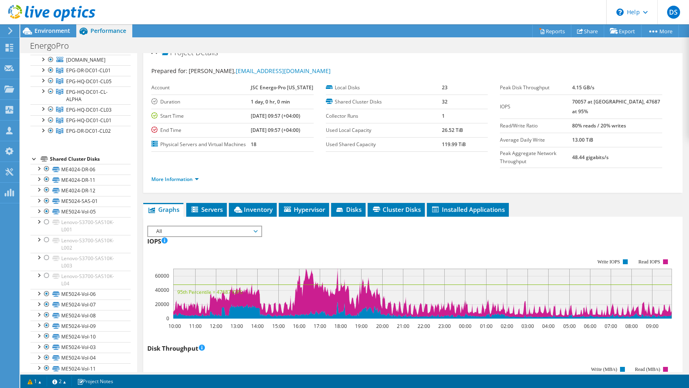
scroll to position [101, 0]
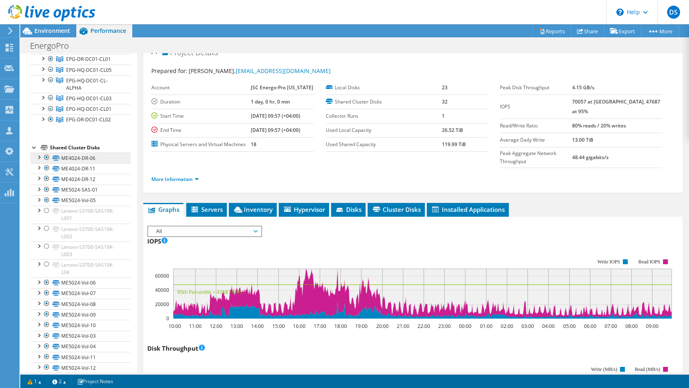
click at [68, 163] on link "ME4024-DR-06" at bounding box center [80, 157] width 100 height 11
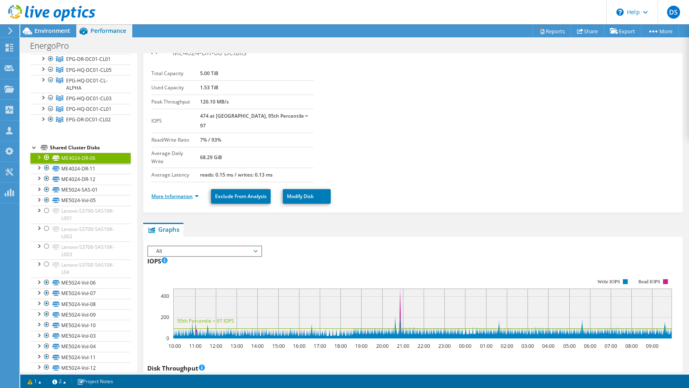
click at [198, 193] on link "More Information" at bounding box center [174, 196] width 47 height 7
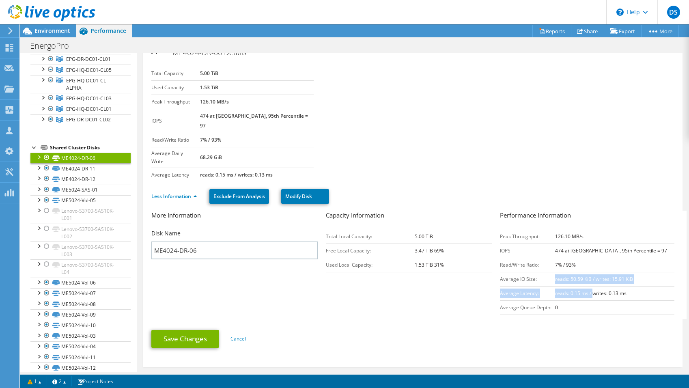
drag, startPoint x: 558, startPoint y: 263, endPoint x: 607, endPoint y: 278, distance: 51.3
click at [607, 278] on tbody "Peak Throughput: 126.10 MB/s IOPS 474 at Peak, 95th Percentile = 97 Read/Write …" at bounding box center [587, 271] width 174 height 85
click at [607, 290] on b "reads: 0.15 ms / writes: 0.13 ms" at bounding box center [590, 293] width 71 height 7
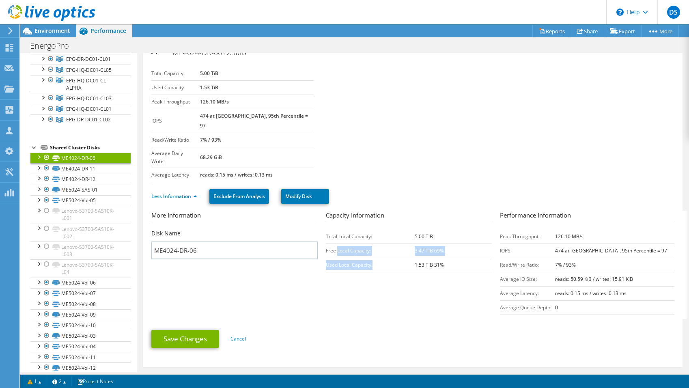
drag, startPoint x: 337, startPoint y: 233, endPoint x: 394, endPoint y: 253, distance: 60.0
click at [394, 253] on tbody "Total Local Capacity: 5.00 TiB Free Local Capacity: 3.47 TiB 69% Used Local Cap…" at bounding box center [409, 250] width 166 height 43
click at [394, 258] on td "Used Local Capacity:" at bounding box center [370, 265] width 89 height 14
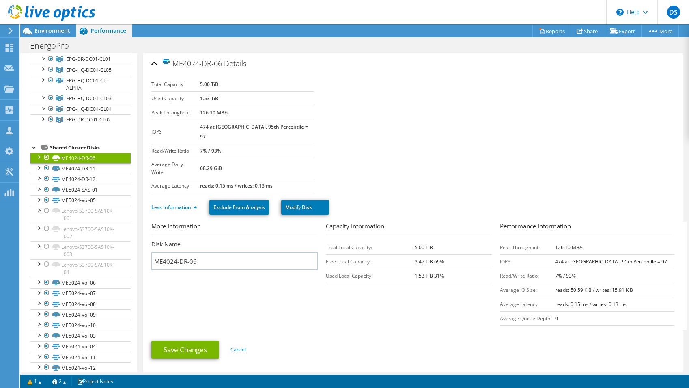
scroll to position [15, 0]
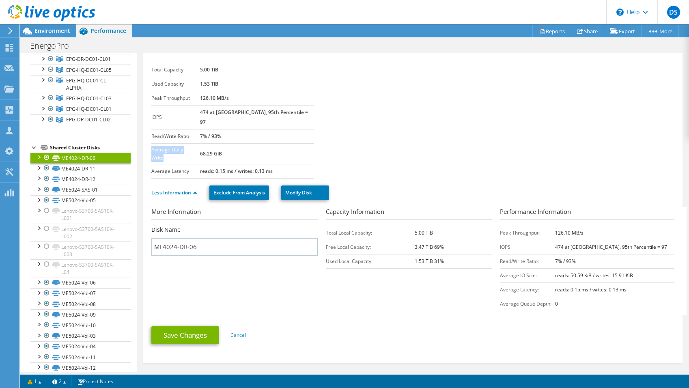
drag, startPoint x: 169, startPoint y: 136, endPoint x: 213, endPoint y: 148, distance: 46.0
click at [200, 148] on td "Average Daily Write" at bounding box center [175, 153] width 49 height 21
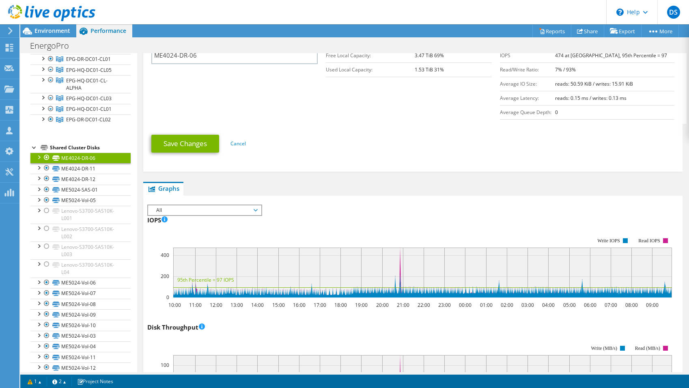
scroll to position [215, 0]
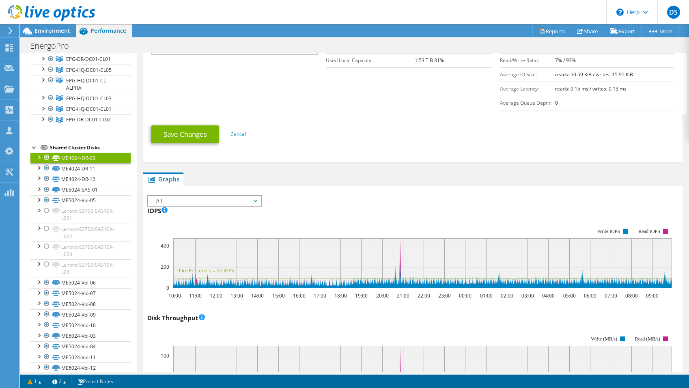
click at [210, 196] on span "All" at bounding box center [204, 201] width 104 height 10
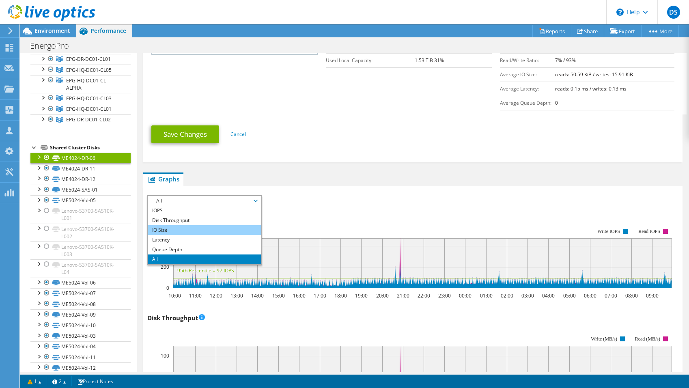
click at [167, 225] on li "IO Size" at bounding box center [204, 230] width 112 height 10
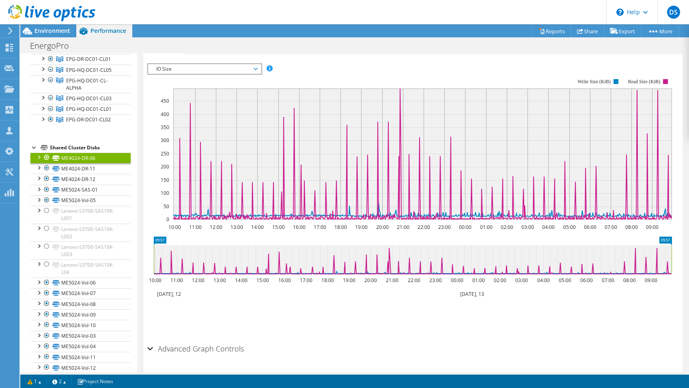
scroll to position [346, 0]
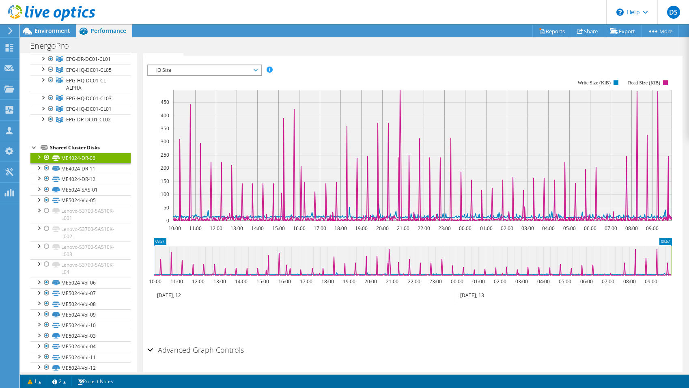
click at [191, 341] on h2 "Advanced Graph Controls" at bounding box center [195, 349] width 97 height 16
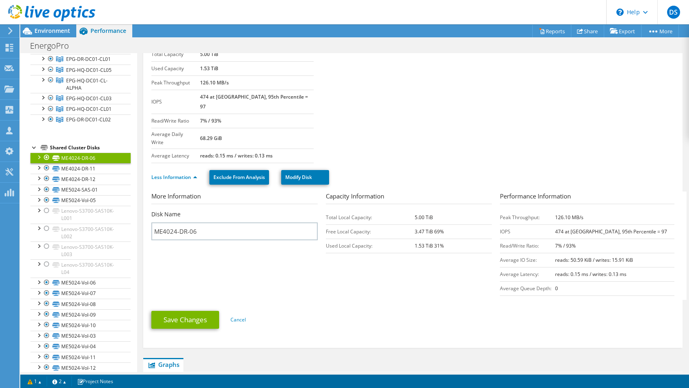
scroll to position [19, 0]
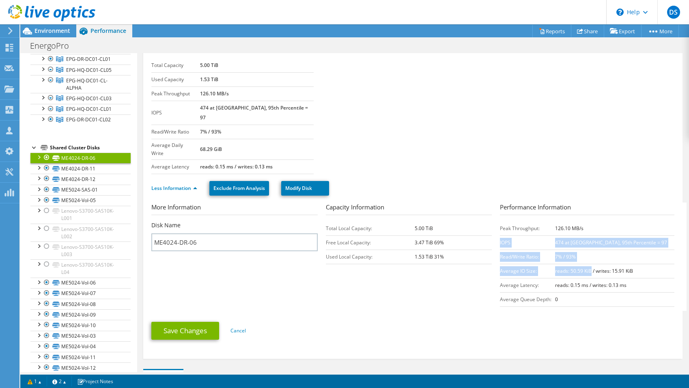
drag, startPoint x: 605, startPoint y: 253, endPoint x: 500, endPoint y: 230, distance: 107.9
click at [500, 230] on tbody "Peak Throughput: 126.10 MB/s IOPS 474 at Peak, 95th Percentile = 97 Read/Write …" at bounding box center [587, 263] width 174 height 85
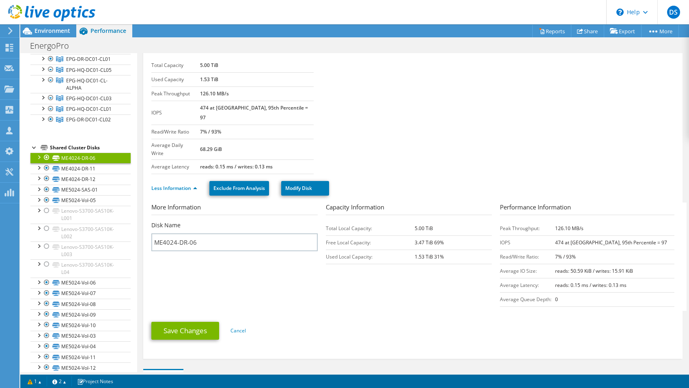
click at [500, 235] on td "IOPS" at bounding box center [527, 242] width 55 height 14
click at [392, 297] on form "More Information Disk Name ME4024-DR-06 Capacity Information Total Local Capaci…" at bounding box center [412, 274] width 523 height 144
click at [84, 174] on link "ME4024-DR-11" at bounding box center [80, 168] width 100 height 11
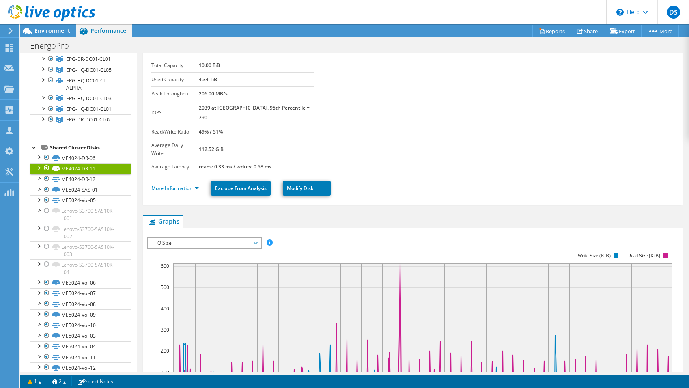
click at [39, 171] on div at bounding box center [38, 167] width 8 height 8
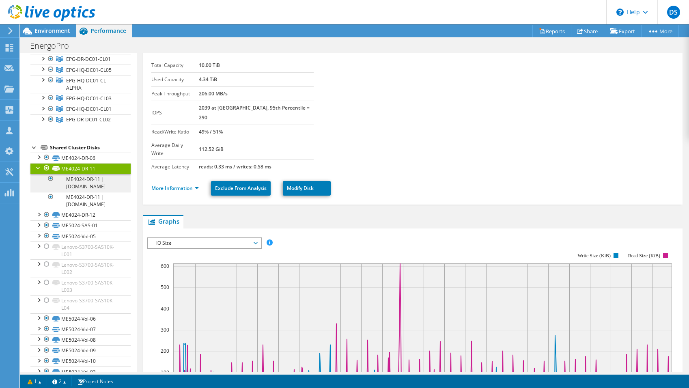
click at [91, 191] on link "ME4024-DR-11 | pdc-01-vmh-06.energo-pro.ge" at bounding box center [80, 183] width 100 height 18
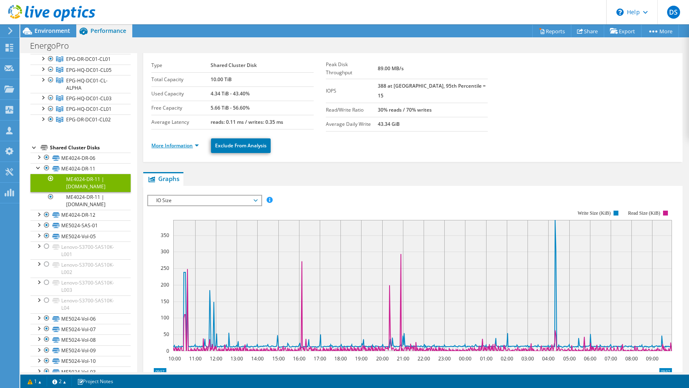
click at [180, 143] on link "More Information" at bounding box center [174, 145] width 47 height 7
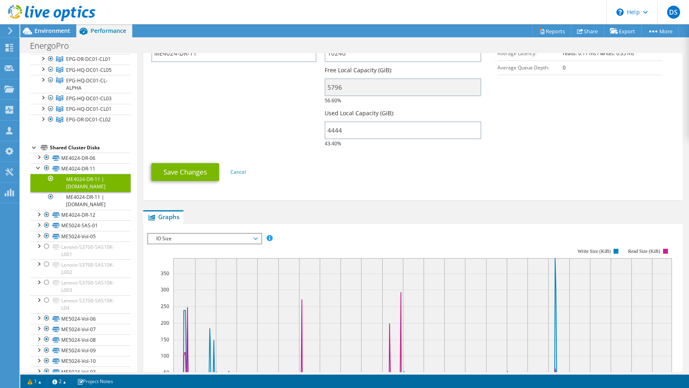
scroll to position [166, 0]
click at [86, 210] on link "ME4024-DR-11 | pdc-01-vmh-04.energo-pro.ge" at bounding box center [80, 201] width 100 height 18
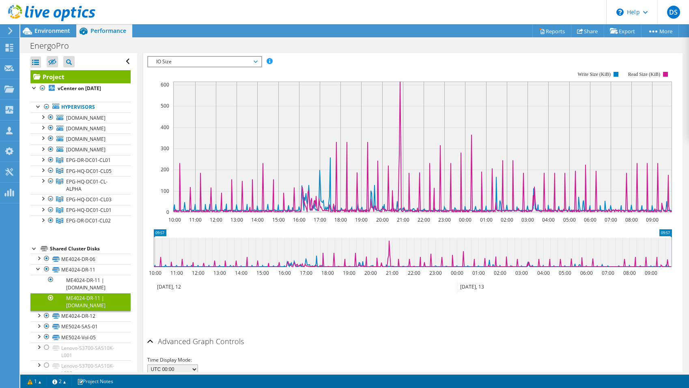
scroll to position [0, 0]
click at [68, 77] on link "Project" at bounding box center [80, 76] width 100 height 13
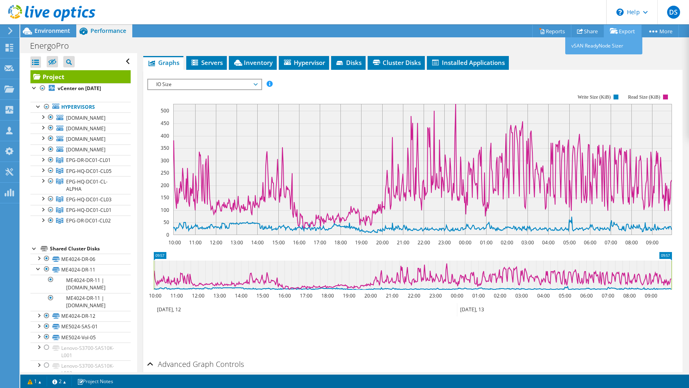
click at [623, 35] on link "Export" at bounding box center [622, 31] width 38 height 13
click at [536, 84] on rect at bounding box center [409, 165] width 524 height 162
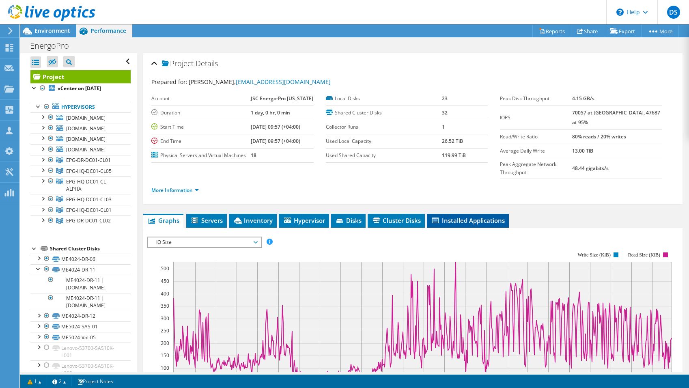
click at [469, 216] on span "Installed Applications" at bounding box center [468, 220] width 74 height 8
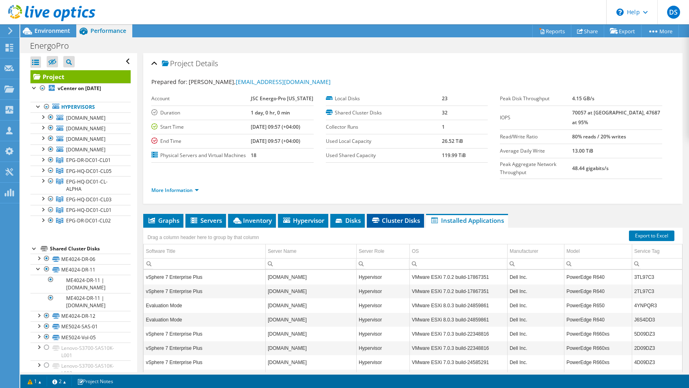
click at [381, 216] on span "Cluster Disks" at bounding box center [395, 220] width 49 height 8
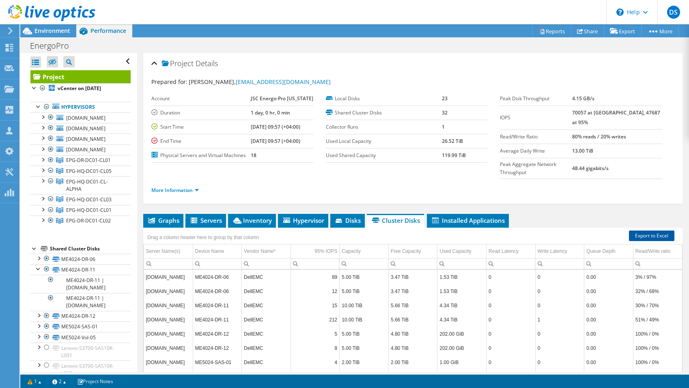
click at [647, 230] on link "Export to Excel" at bounding box center [651, 235] width 45 height 11
click at [172, 187] on link "More Information" at bounding box center [174, 190] width 47 height 7
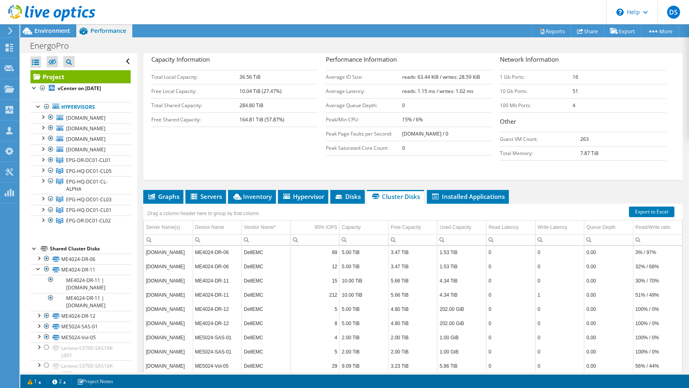
scroll to position [0, 0]
click at [90, 264] on link "ME4024-DR-06" at bounding box center [80, 258] width 100 height 11
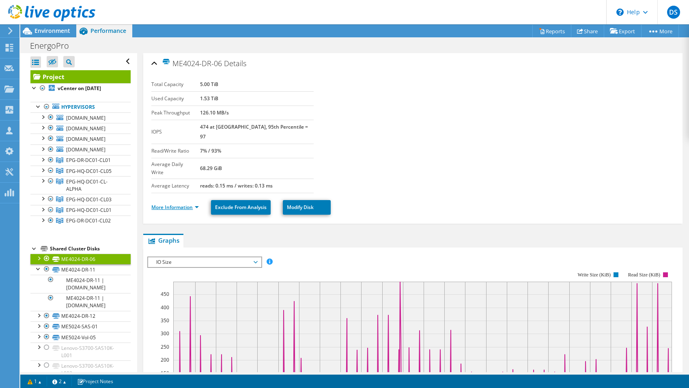
click at [187, 204] on link "More Information" at bounding box center [174, 207] width 47 height 7
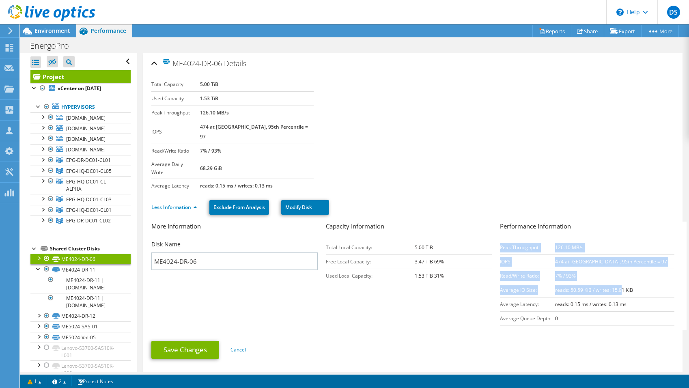
drag, startPoint x: 636, startPoint y: 273, endPoint x: 495, endPoint y: 271, distance: 140.7
click at [495, 271] on section "More Information Disk Name ME4024-DR-06 Capacity Information Total Local Capaci…" at bounding box center [414, 275] width 527 height 108
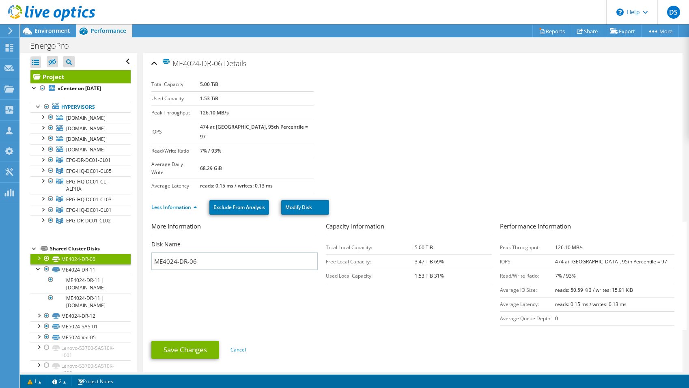
click at [72, 73] on link "Project" at bounding box center [80, 76] width 100 height 13
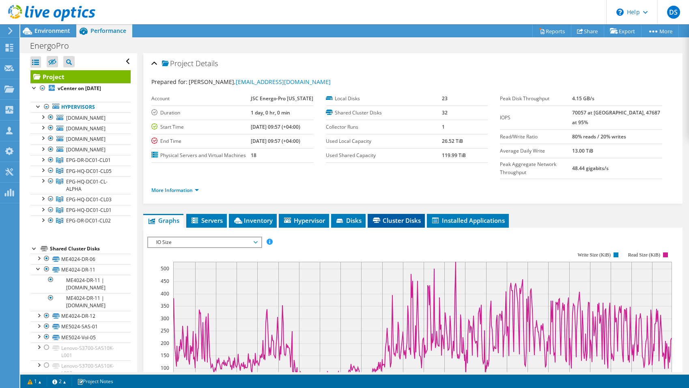
click at [381, 214] on li "Cluster Disks" at bounding box center [395, 221] width 57 height 14
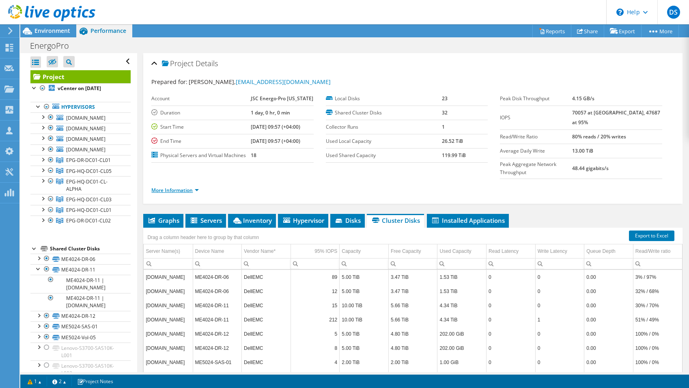
click at [165, 187] on link "More Information" at bounding box center [174, 190] width 47 height 7
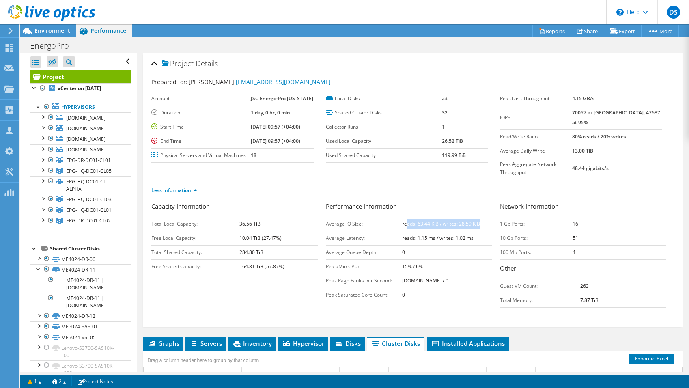
drag, startPoint x: 406, startPoint y: 206, endPoint x: 453, endPoint y: 211, distance: 46.4
click at [453, 217] on td "reads: 63.44 KiB / writes: 28.59 KiB" at bounding box center [447, 224] width 90 height 14
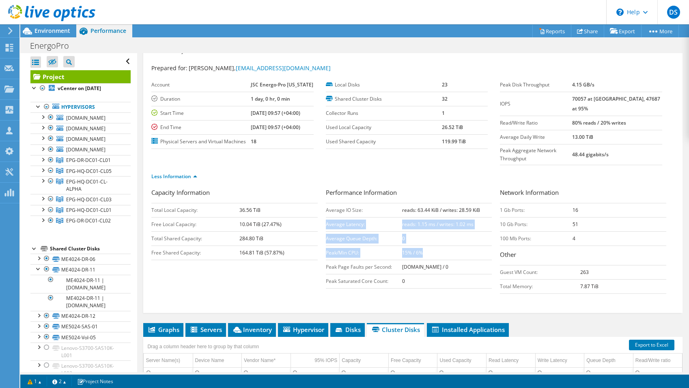
drag, startPoint x: 440, startPoint y: 241, endPoint x: 327, endPoint y: 202, distance: 118.8
click at [327, 203] on tbody "Average IO Size: reads: 63.44 KiB / writes: 28.59 KiB Average Latency: reads: 1…" at bounding box center [409, 245] width 166 height 85
click at [308, 257] on div "Capacity Information Total Local Capacity: 36.56 TiB Free Local Capacity: 10.04…" at bounding box center [412, 243] width 523 height 110
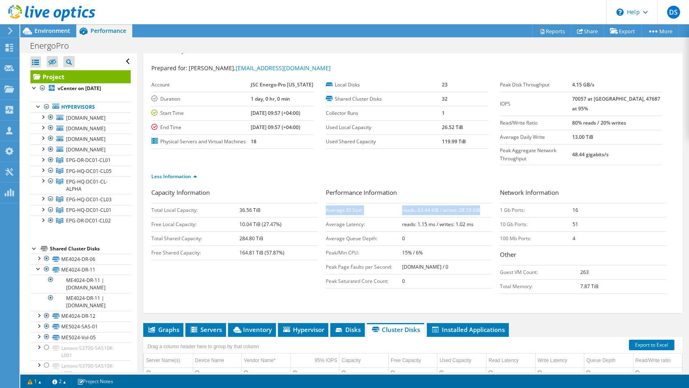
drag, startPoint x: 483, startPoint y: 193, endPoint x: 326, endPoint y: 193, distance: 156.9
click at [326, 203] on tr "Average IO Size: reads: 63.44 KiB / writes: 28.59 KiB" at bounding box center [409, 210] width 166 height 14
click at [268, 252] on div "Capacity Information Total Local Capacity: 36.56 TiB Free Local Capacity: 10.04…" at bounding box center [412, 243] width 523 height 110
drag, startPoint x: 487, startPoint y: 194, endPoint x: 326, endPoint y: 190, distance: 160.6
click at [326, 203] on tr "Average IO Size: reads: 63.44 KiB / writes: 28.59 KiB" at bounding box center [409, 210] width 166 height 14
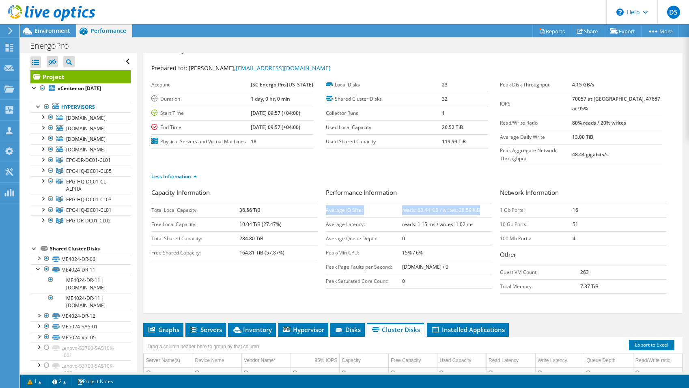
click at [326, 203] on td "Average IO Size:" at bounding box center [364, 210] width 76 height 14
click at [279, 276] on div "Capacity Information Total Local Capacity: 36.56 TiB Free Local Capacity: 10.04…" at bounding box center [412, 243] width 523 height 110
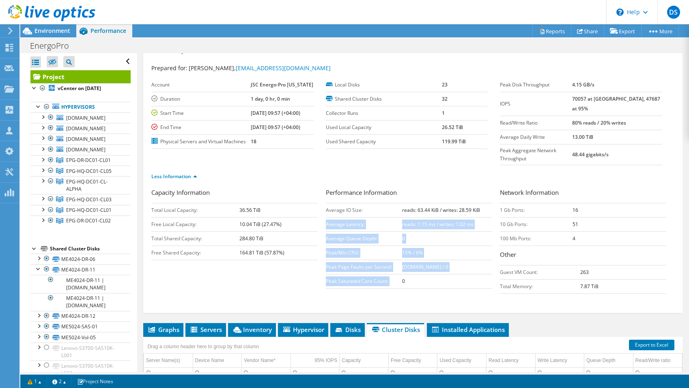
drag, startPoint x: 361, startPoint y: 203, endPoint x: 434, endPoint y: 258, distance: 91.5
click at [434, 258] on tbody "Average IO Size: reads: 63.44 KiB / writes: 28.59 KiB Average Latency: reads: 1…" at bounding box center [409, 245] width 166 height 85
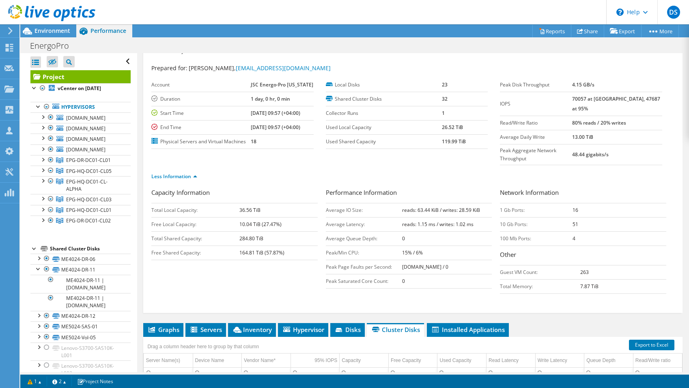
click at [434, 274] on td "0" at bounding box center [447, 281] width 90 height 14
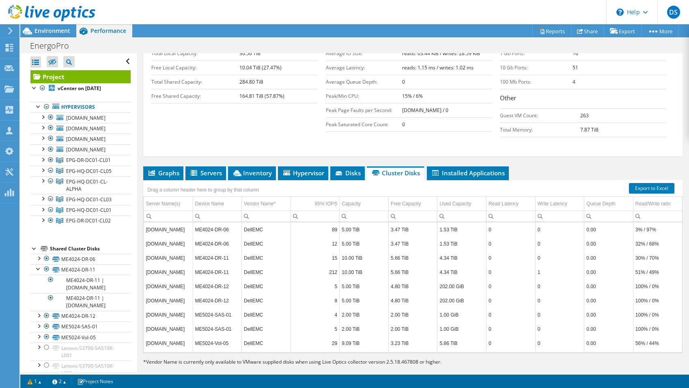
scroll to position [0, 0]
click at [155, 169] on span "Graphs" at bounding box center [163, 173] width 32 height 8
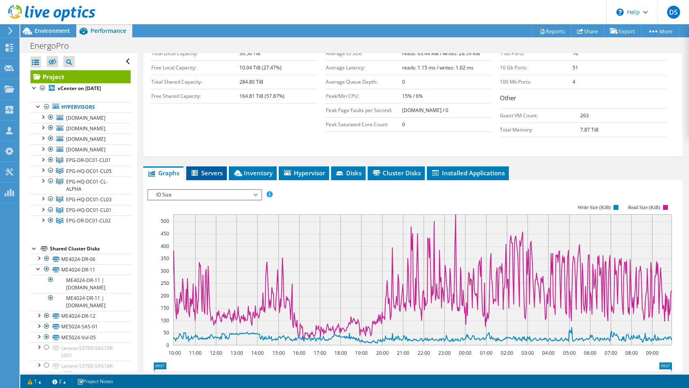
click at [214, 166] on li "Servers" at bounding box center [206, 173] width 41 height 14
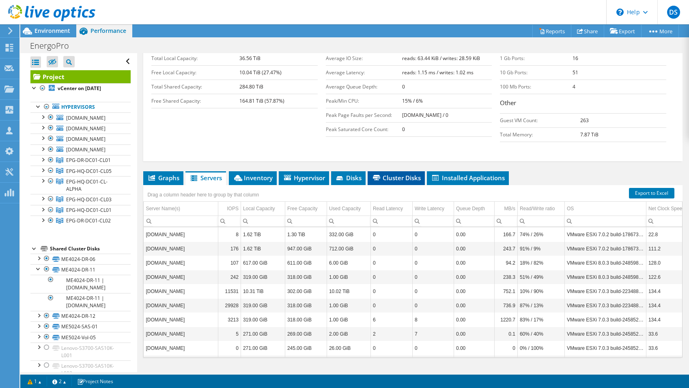
click at [393, 174] on span "Cluster Disks" at bounding box center [395, 178] width 49 height 8
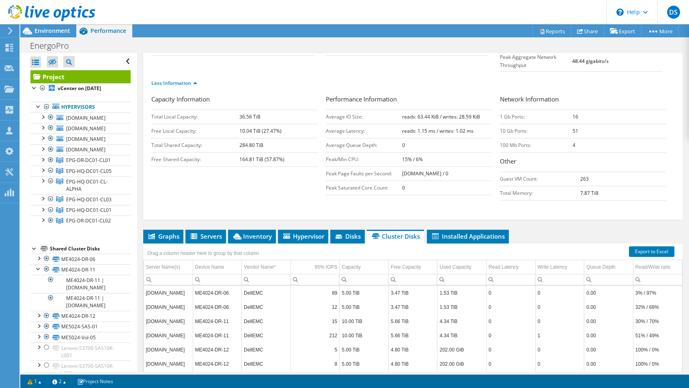
scroll to position [111, 0]
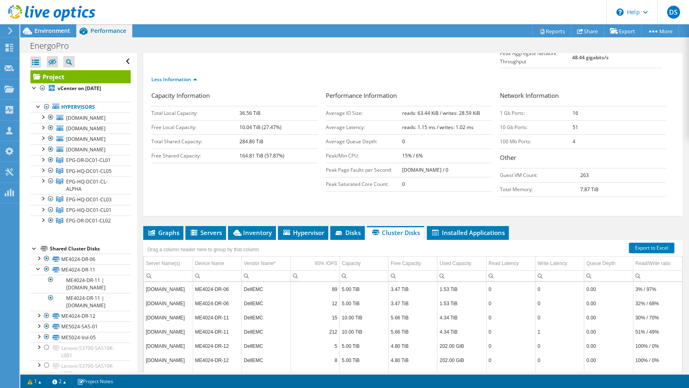
click at [201, 281] on div "pdc-01-vmh-06.energo-pro.ge ME4024-DR-06 DellEMC 89 5.00 TiB 3.47 TiB 1.53 TiB …" at bounding box center [412, 346] width 539 height 131
click at [202, 282] on td "ME4024-DR-06" at bounding box center [217, 289] width 49 height 14
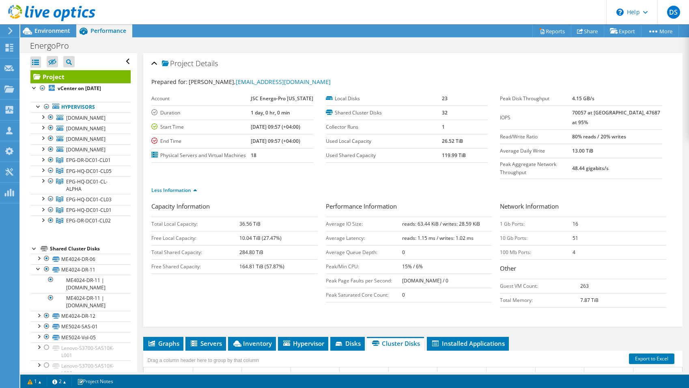
scroll to position [0, 0]
click at [83, 253] on div "Shared Cluster Disks" at bounding box center [90, 249] width 81 height 10
click at [71, 264] on link "ME4024-DR-06" at bounding box center [80, 258] width 100 height 11
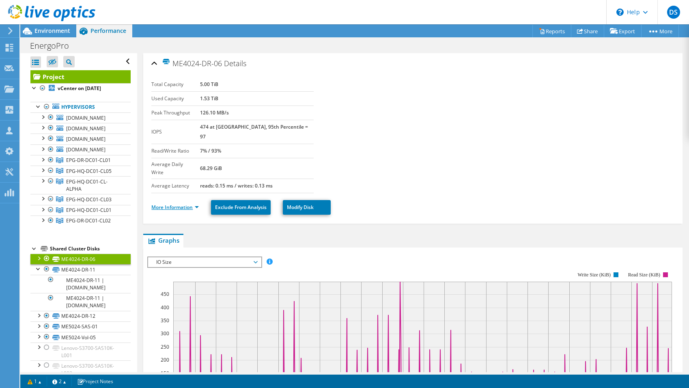
click at [184, 204] on link "More Information" at bounding box center [174, 207] width 47 height 7
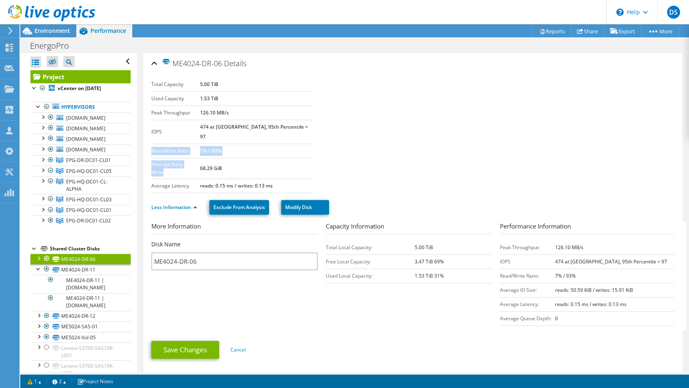
drag, startPoint x: 159, startPoint y: 135, endPoint x: 210, endPoint y: 157, distance: 56.0
click at [210, 157] on tbody "Total Capacity 5.00 TiB Used Capacity 1.53 TiB Peak Throughput 126.10 MB/s IOPS…" at bounding box center [232, 135] width 162 height 116
click at [200, 160] on label "Average Daily Write" at bounding box center [175, 168] width 49 height 16
drag, startPoint x: 195, startPoint y: 169, endPoint x: 172, endPoint y: 122, distance: 51.5
click at [172, 122] on tbody "Total Capacity 5.00 TiB Used Capacity 1.53 TiB Peak Throughput 126.10 MB/s IOPS…" at bounding box center [232, 135] width 162 height 116
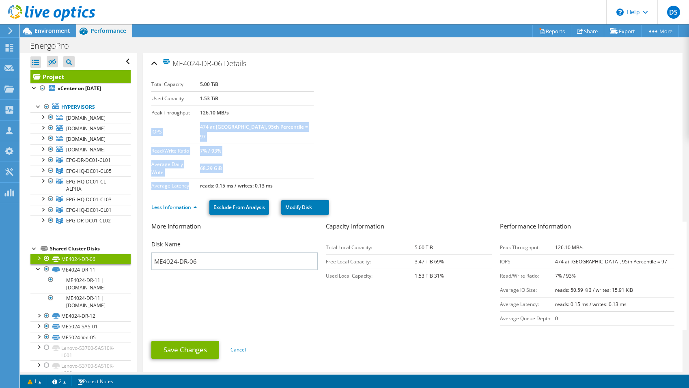
click at [172, 128] on label "IOPS" at bounding box center [175, 132] width 49 height 8
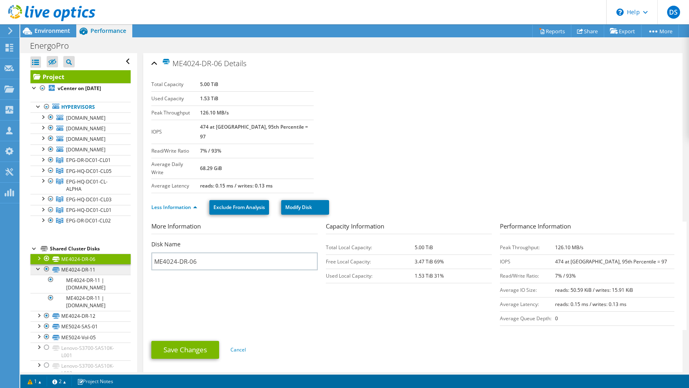
click at [83, 275] on link "ME4024-DR-11" at bounding box center [80, 269] width 100 height 11
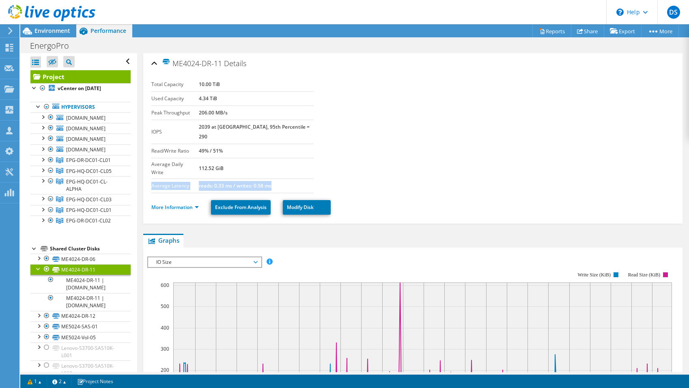
drag, startPoint x: 225, startPoint y: 161, endPoint x: 273, endPoint y: 175, distance: 50.2
click at [273, 175] on tbody "Total Capacity 10.00 TiB Used Capacity 4.34 TiB Peak Throughput 206.00 MB/s IOP…" at bounding box center [232, 135] width 162 height 116
click at [273, 178] on td "reads: 0.33 ms / writes: 0.58 ms" at bounding box center [256, 185] width 114 height 14
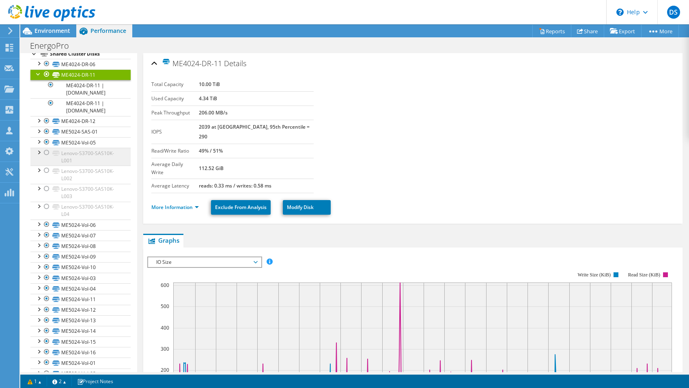
scroll to position [206, 0]
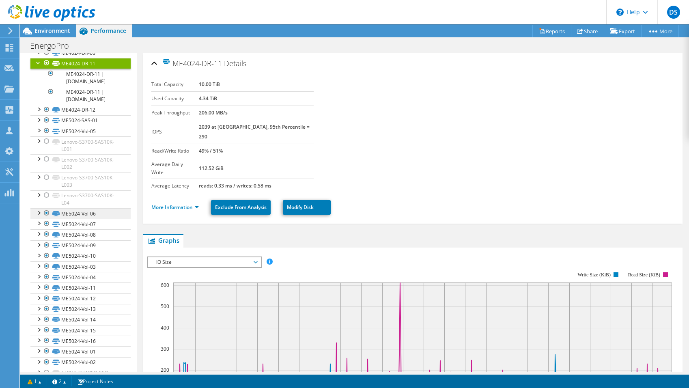
click at [83, 219] on link "ME5024-Vol-06" at bounding box center [80, 213] width 100 height 11
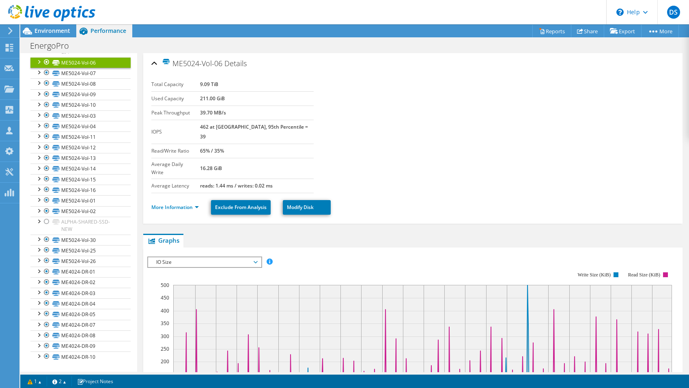
scroll to position [393, 0]
click at [80, 185] on link "ME5024-Vol-15" at bounding box center [80, 179] width 100 height 11
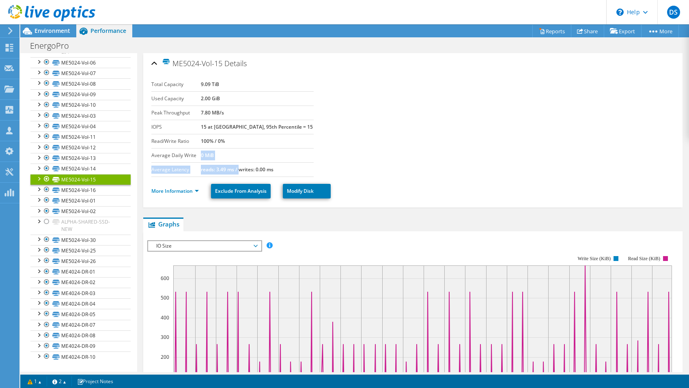
drag, startPoint x: 214, startPoint y: 152, endPoint x: 254, endPoint y: 169, distance: 43.5
click at [254, 169] on tbody "Total Capacity 9.09 TiB Used Capacity 2.00 GiB Peak Throughput 7.80 MB/s IOPS 1…" at bounding box center [232, 126] width 162 height 99
click at [254, 169] on b "reads: 3.49 ms / writes: 0.00 ms" at bounding box center [237, 169] width 73 height 7
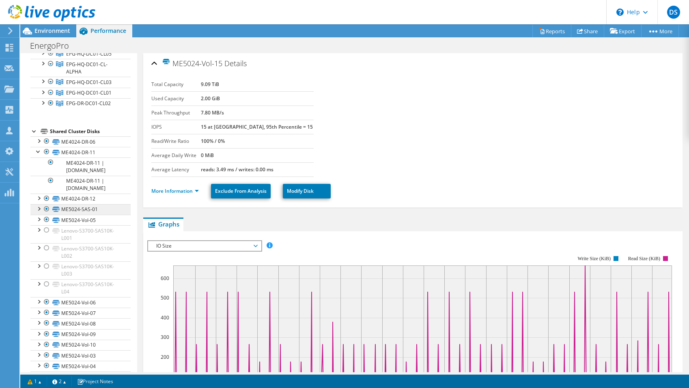
scroll to position [105, 0]
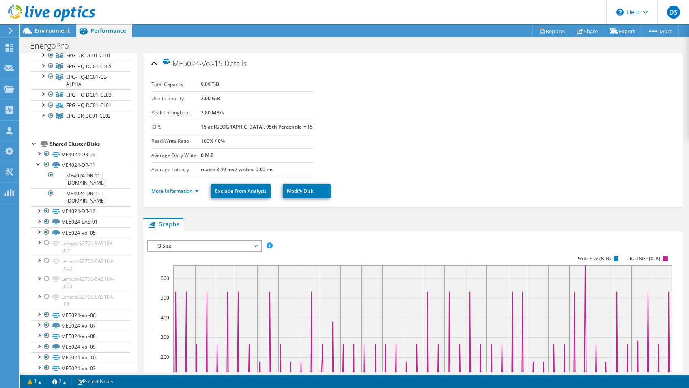
click at [75, 149] on div "Shared Cluster Disks" at bounding box center [90, 144] width 81 height 10
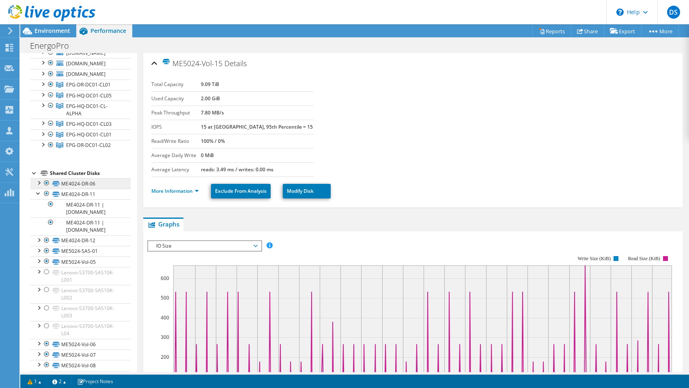
scroll to position [71, 0]
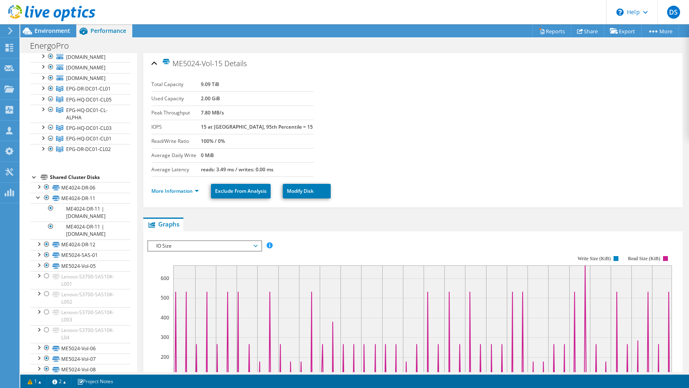
click at [87, 182] on div "Shared Cluster Disks" at bounding box center [90, 177] width 81 height 10
click at [87, 193] on link "ME4024-DR-06" at bounding box center [80, 187] width 100 height 11
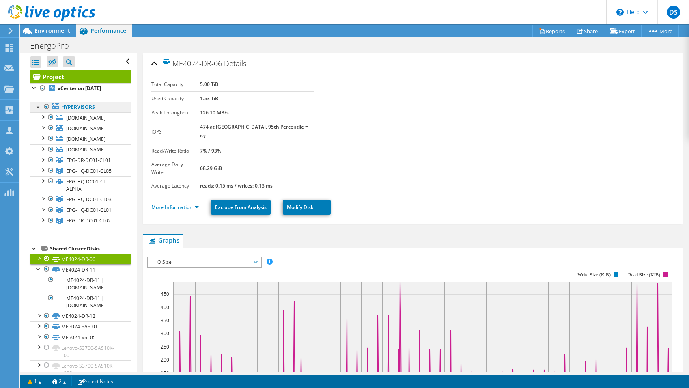
scroll to position [0, 0]
click at [56, 74] on link "Project" at bounding box center [80, 76] width 100 height 13
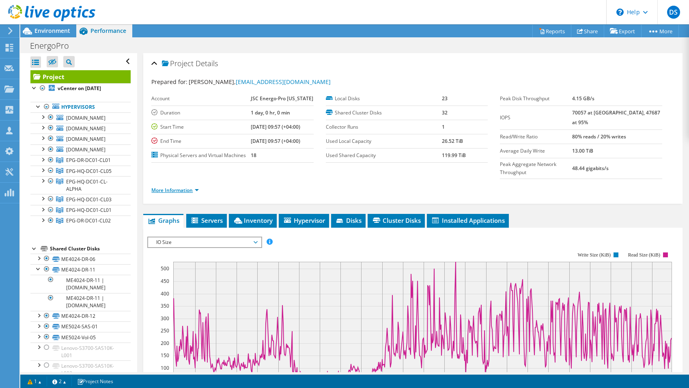
click at [180, 187] on link "More Information" at bounding box center [174, 190] width 47 height 7
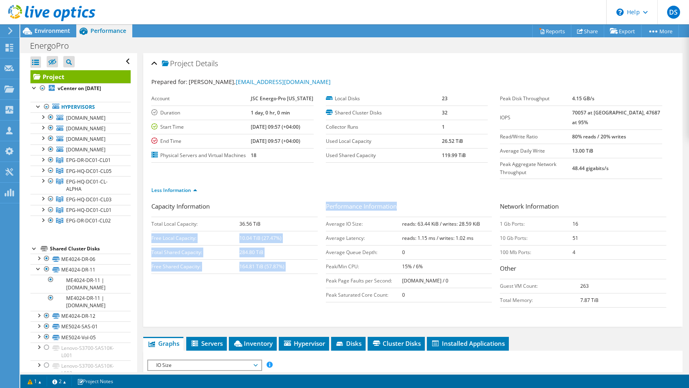
drag, startPoint x: 317, startPoint y: 205, endPoint x: 432, endPoint y: 286, distance: 141.4
click at [432, 286] on div "Capacity Information Total Local Capacity: 36.56 TiB Free Local Capacity: 10.04…" at bounding box center [412, 257] width 523 height 110
click at [432, 286] on div "Performance Information Average IO Size: reads: 63.44 KiB / writes: 28.59 KiB A…" at bounding box center [413, 254] width 174 height 105
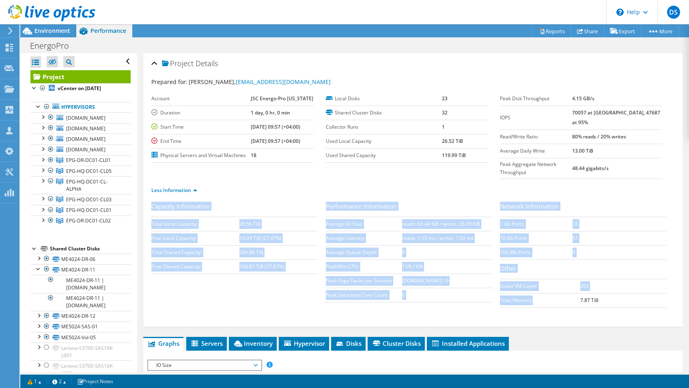
drag, startPoint x: 537, startPoint y: 288, endPoint x: 291, endPoint y: 183, distance: 267.8
click at [291, 183] on div "Prepared for: Romeo Pirtskhalava, romeo.pirtskhalava@energo-pro.ge Account JSC …" at bounding box center [412, 199] width 523 height 252
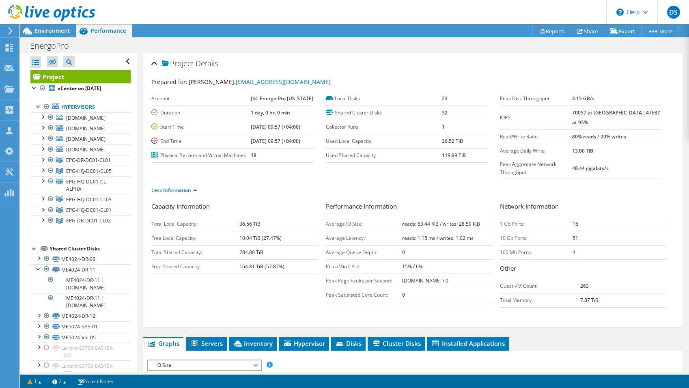
click at [291, 183] on div "Less Information" at bounding box center [412, 190] width 523 height 23
drag, startPoint x: 403, startPoint y: 208, endPoint x: 476, endPoint y: 221, distance: 73.7
click at [476, 221] on tbody "Average IO Size: reads: 63.44 KiB / writes: 28.59 KiB Average Latency: reads: 1…" at bounding box center [409, 259] width 166 height 85
click at [476, 231] on td "reads: 1.15 ms / writes: 1.02 ms" at bounding box center [447, 238] width 90 height 14
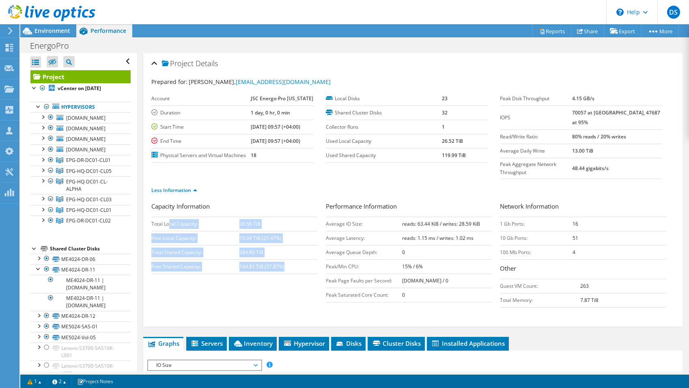
drag, startPoint x: 170, startPoint y: 205, endPoint x: 299, endPoint y: 252, distance: 137.0
click at [299, 252] on tbody "Total Local Capacity: 36.56 TiB Free Local Capacity: 10.04 TiB (27.47%) Total S…" at bounding box center [234, 245] width 166 height 57
click at [299, 259] on td "164.81 TiB (57.87%)" at bounding box center [278, 266] width 78 height 14
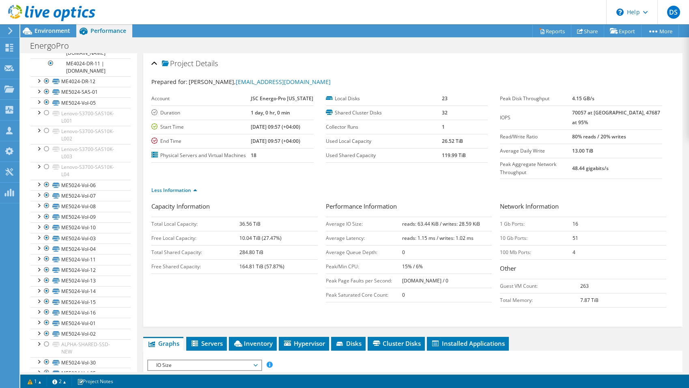
scroll to position [227, 0]
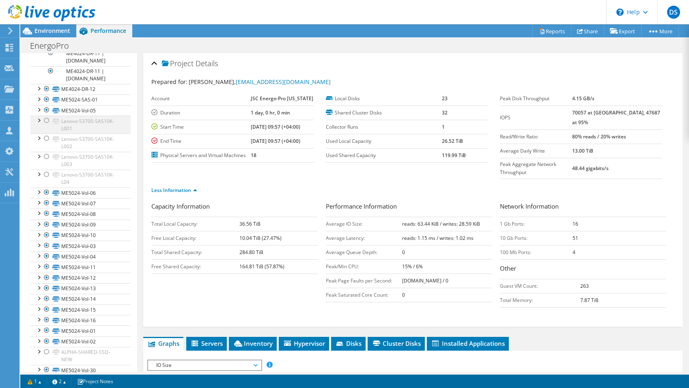
click at [46, 125] on div at bounding box center [47, 121] width 8 height 10
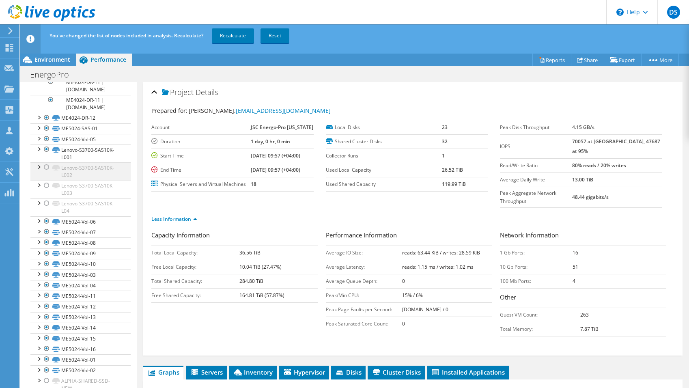
click at [47, 172] on div at bounding box center [47, 167] width 8 height 10
click at [47, 190] on div at bounding box center [47, 185] width 8 height 10
click at [46, 208] on div at bounding box center [47, 203] width 8 height 10
click at [237, 39] on link "Recalculate" at bounding box center [233, 35] width 42 height 15
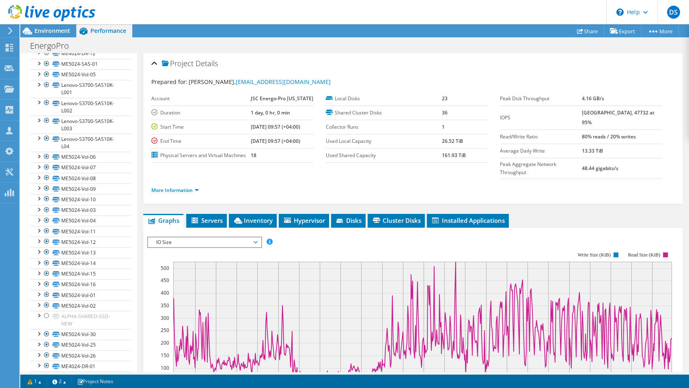
click at [175, 187] on link "More Information" at bounding box center [174, 190] width 47 height 7
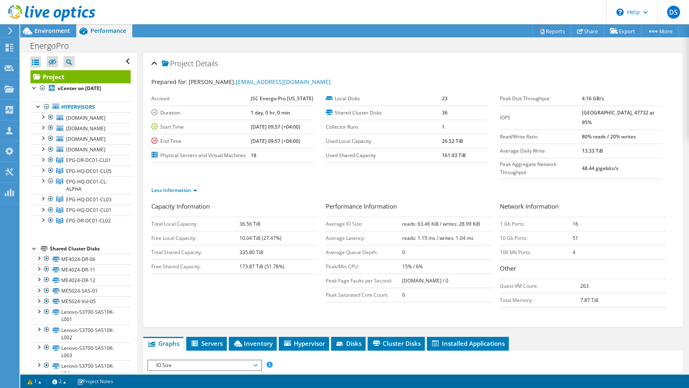
scroll to position [0, 0]
click at [69, 81] on link "Project" at bounding box center [80, 76] width 100 height 13
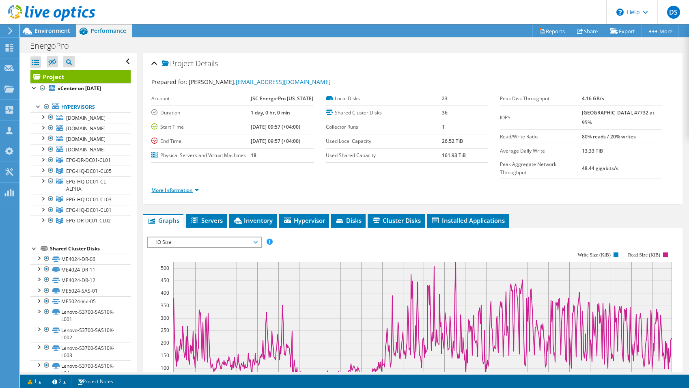
click at [178, 187] on link "More Information" at bounding box center [174, 190] width 47 height 7
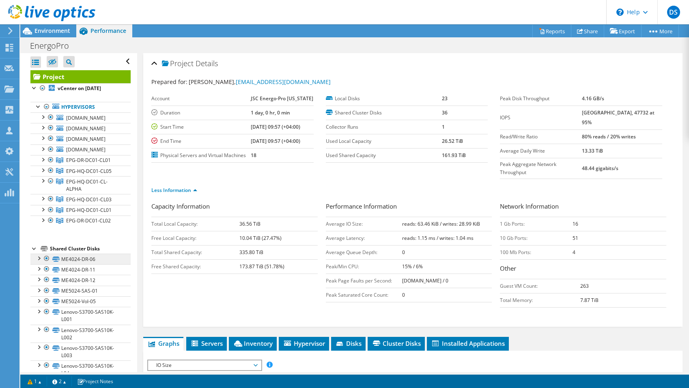
click at [89, 264] on link "ME4024-DR-06" at bounding box center [80, 258] width 100 height 11
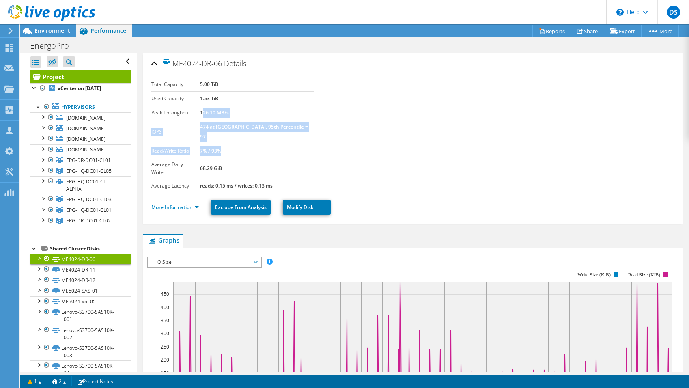
drag, startPoint x: 217, startPoint y: 111, endPoint x: 260, endPoint y: 143, distance: 53.9
click at [260, 143] on tbody "Total Capacity 5.00 TiB Used Capacity 1.53 TiB Peak Throughput 126.10 MB/s IOPS…" at bounding box center [232, 135] width 162 height 116
click at [260, 144] on td "7% / 93%" at bounding box center [257, 151] width 114 height 14
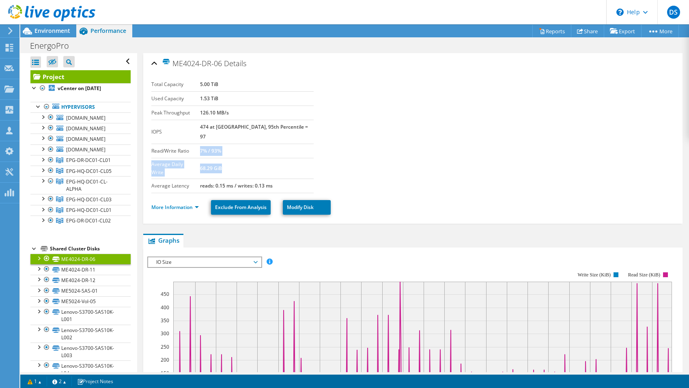
drag, startPoint x: 213, startPoint y: 138, endPoint x: 251, endPoint y: 157, distance: 42.8
click at [251, 157] on tbody "Total Capacity 5.00 TiB Used Capacity 1.53 TiB Peak Throughput 126.10 MB/s IOPS…" at bounding box center [232, 135] width 162 height 116
click at [251, 158] on td "68.29 GiB" at bounding box center [257, 168] width 114 height 21
drag, startPoint x: 280, startPoint y: 166, endPoint x: 204, endPoint y: 131, distance: 83.5
click at [204, 131] on tbody "Total Capacity 5.00 TiB Used Capacity 1.53 TiB Peak Throughput 126.10 MB/s IOPS…" at bounding box center [232, 135] width 162 height 116
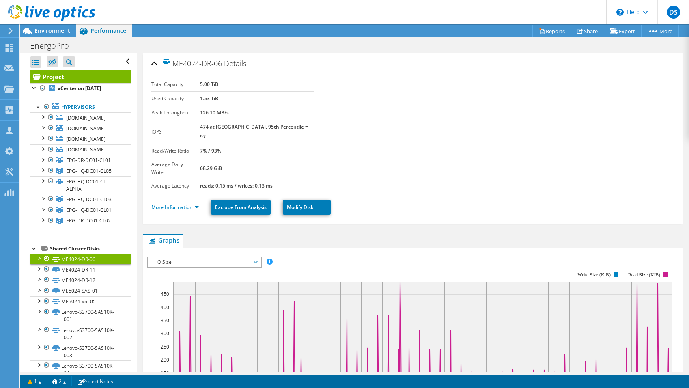
click at [200, 131] on td "IOPS" at bounding box center [175, 132] width 49 height 24
click at [178, 204] on link "More Information" at bounding box center [174, 207] width 47 height 7
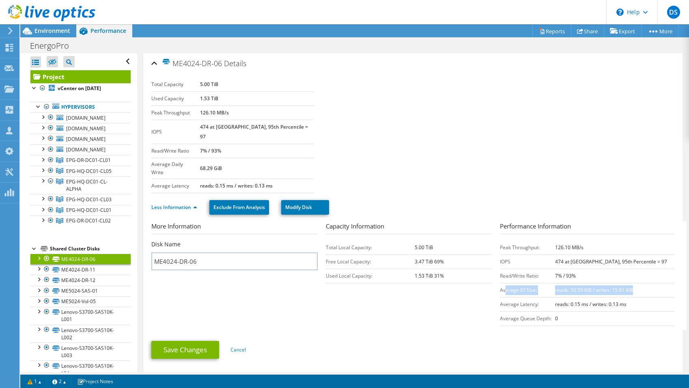
drag, startPoint x: 505, startPoint y: 273, endPoint x: 633, endPoint y: 280, distance: 128.3
click at [633, 283] on tr "Average IO Size: reads: 50.59 KiB / writes: 15.91 KiB" at bounding box center [587, 290] width 174 height 14
click at [633, 283] on td "reads: 50.59 KiB / writes: 15.91 KiB" at bounding box center [614, 290] width 119 height 14
click at [86, 275] on link "ME4024-DR-11" at bounding box center [80, 269] width 100 height 11
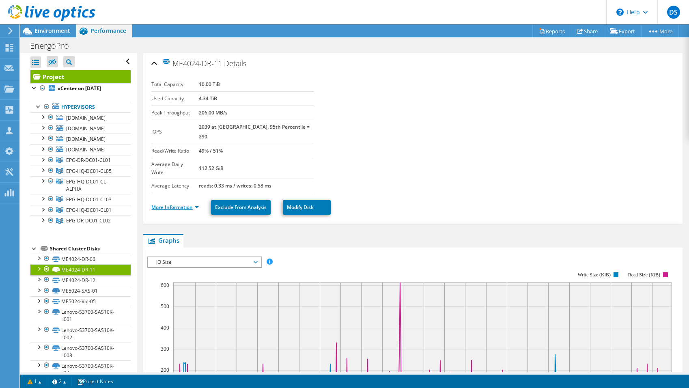
click at [180, 204] on link "More Information" at bounding box center [174, 207] width 47 height 7
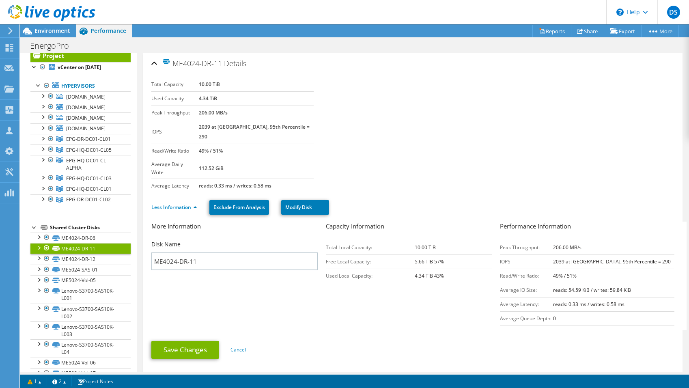
scroll to position [21, 0]
click at [76, 264] on link "ME4024-DR-12" at bounding box center [80, 258] width 100 height 11
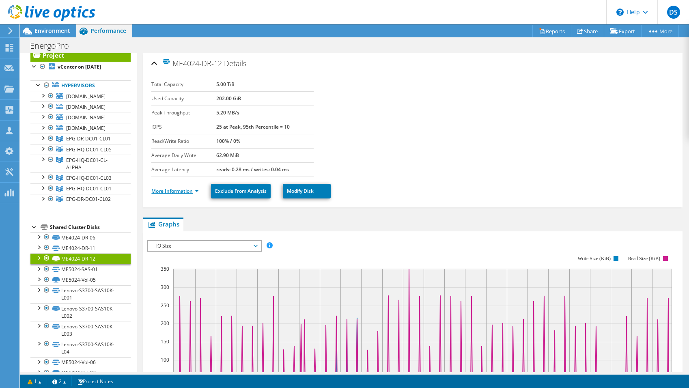
click at [165, 191] on link "More Information" at bounding box center [174, 190] width 47 height 7
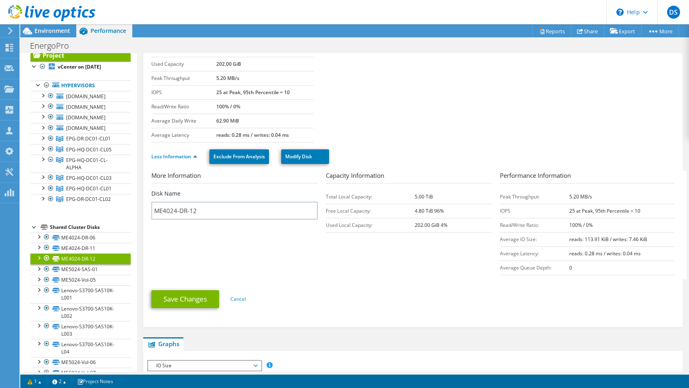
scroll to position [34, 0]
click at [75, 275] on link "ME5024-SAS-01" at bounding box center [80, 269] width 100 height 11
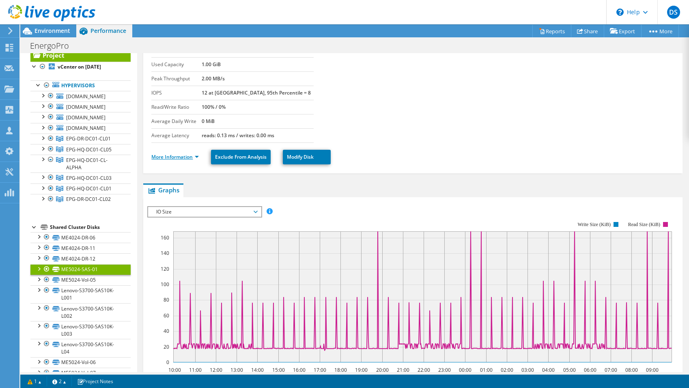
click at [189, 155] on link "More Information" at bounding box center [174, 156] width 47 height 7
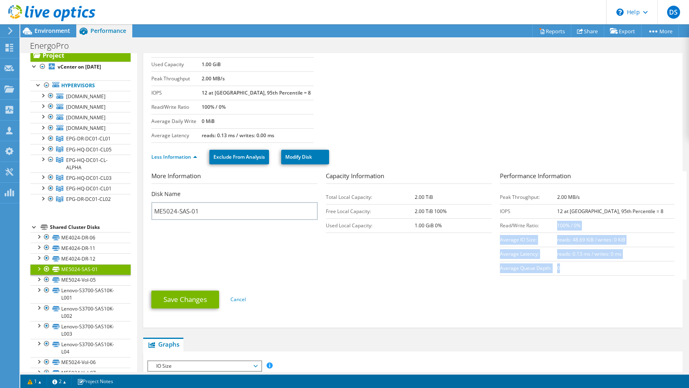
drag, startPoint x: 589, startPoint y: 268, endPoint x: 545, endPoint y: 230, distance: 58.9
click at [545, 230] on tbody "Peak Throughput: 2.00 MB/s IOPS 12 at Peak, 95th Percentile = 8 Read/Write Rati…" at bounding box center [587, 232] width 174 height 85
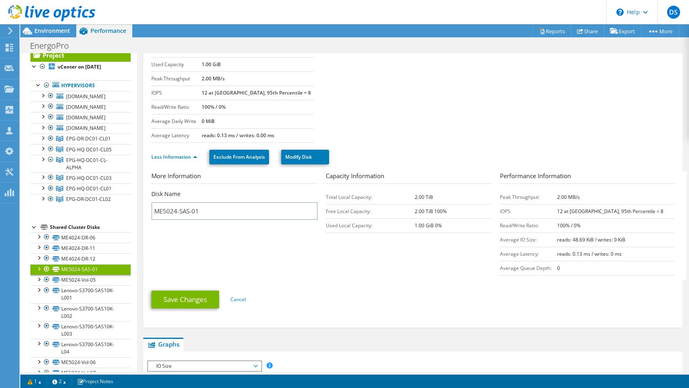
click at [545, 230] on td "Read/Write Ratio:" at bounding box center [528, 225] width 57 height 14
click at [90, 285] on link "ME5024-Vol-05" at bounding box center [80, 280] width 100 height 11
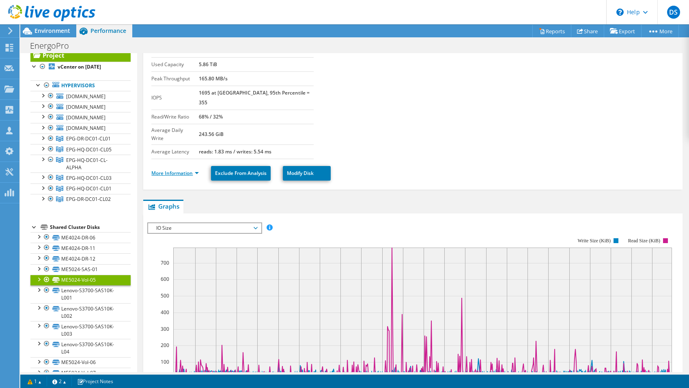
click at [185, 170] on link "More Information" at bounding box center [174, 173] width 47 height 7
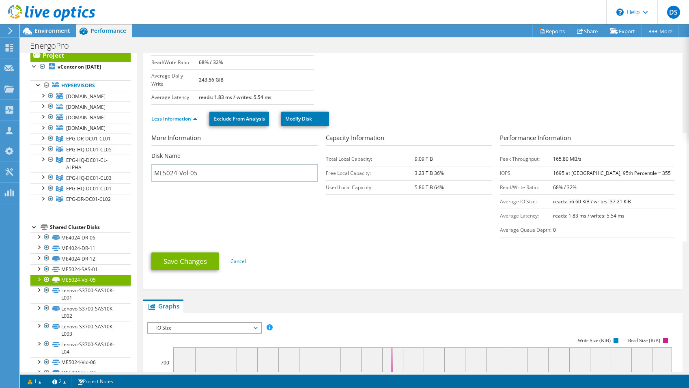
scroll to position [89, 0]
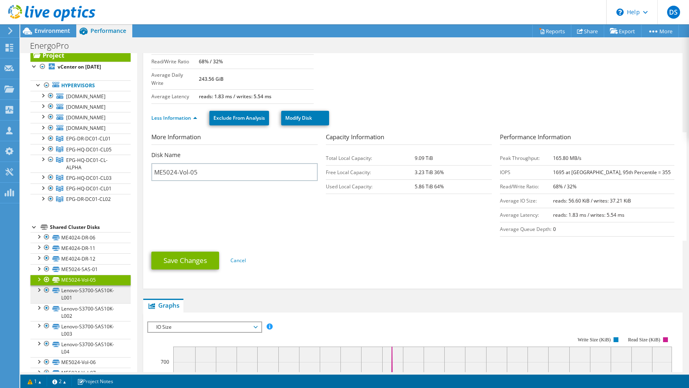
click at [76, 303] on link "Lenovo-S3700-SAS10K-L001" at bounding box center [80, 294] width 100 height 18
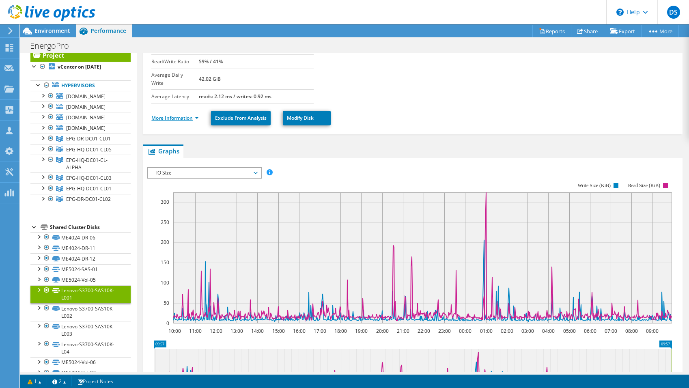
click at [185, 114] on link "More Information" at bounding box center [174, 117] width 47 height 7
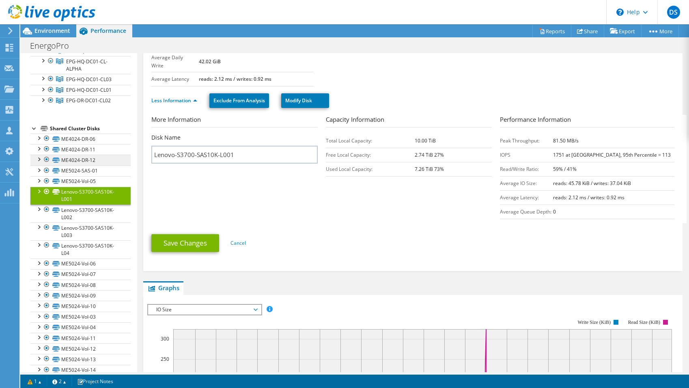
scroll to position [134, 0]
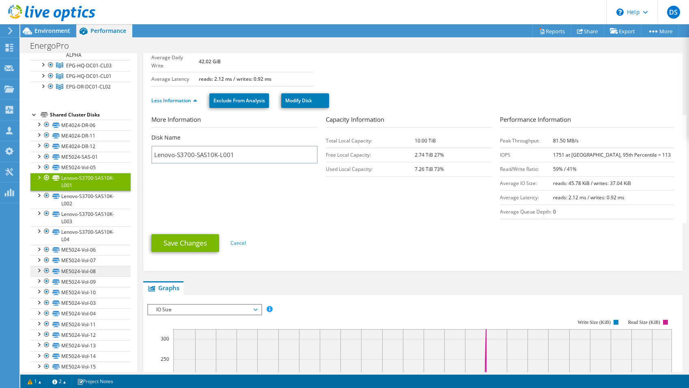
click at [84, 276] on link "ME5024-Vol-08" at bounding box center [80, 271] width 100 height 11
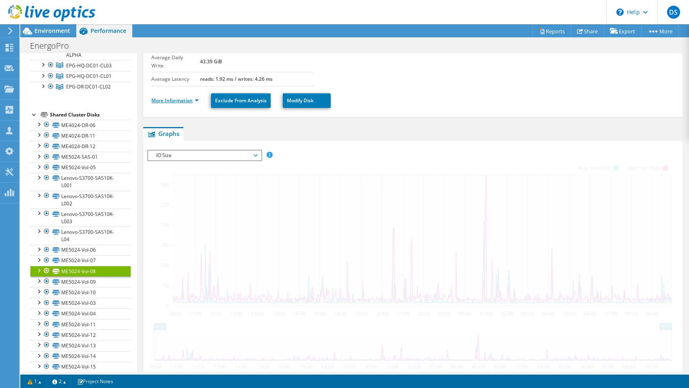
click at [187, 97] on link "More Information" at bounding box center [174, 100] width 47 height 7
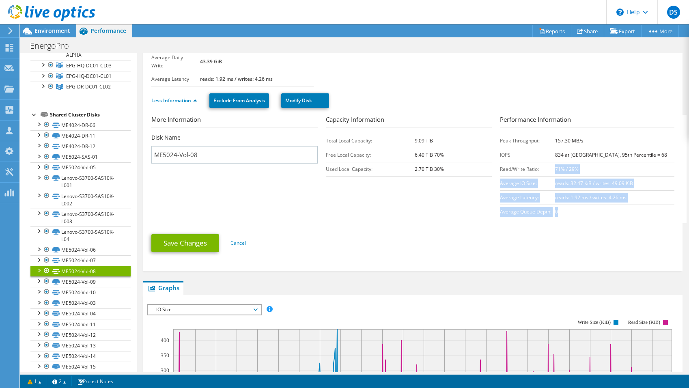
drag, startPoint x: 585, startPoint y: 200, endPoint x: 526, endPoint y: 159, distance: 72.6
click at [526, 159] on tbody "Peak Throughput: 157.30 MB/s IOPS 834 at Peak, 95th Percentile = 68 Read/Write …" at bounding box center [587, 175] width 174 height 85
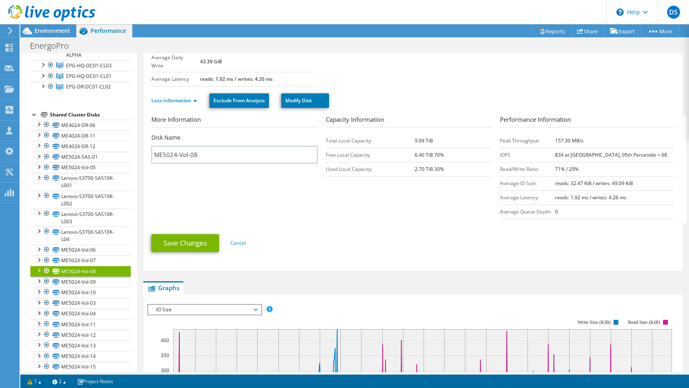
click at [526, 162] on td "Read/Write Ratio:" at bounding box center [527, 169] width 55 height 14
click at [72, 120] on div "Shared Cluster Disks" at bounding box center [90, 115] width 81 height 10
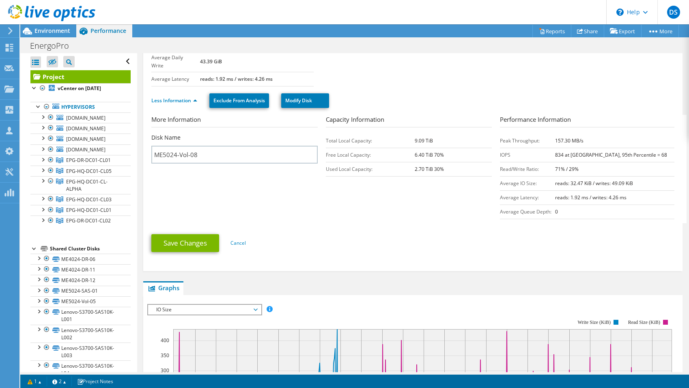
scroll to position [0, 0]
click at [75, 75] on link "Project" at bounding box center [80, 76] width 100 height 13
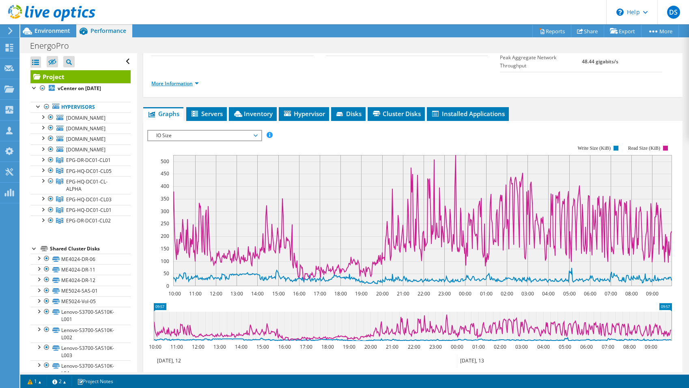
click at [176, 80] on link "More Information" at bounding box center [174, 83] width 47 height 7
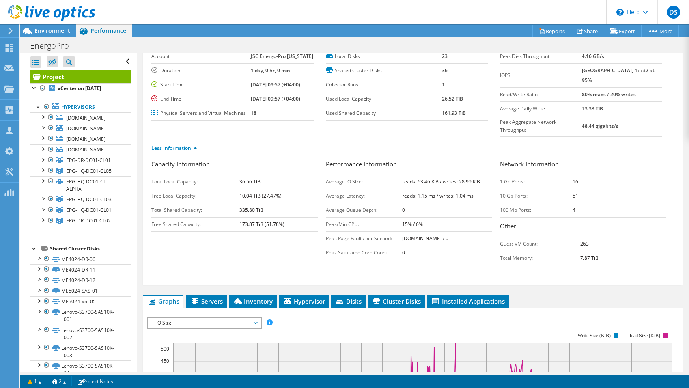
scroll to position [41, 0]
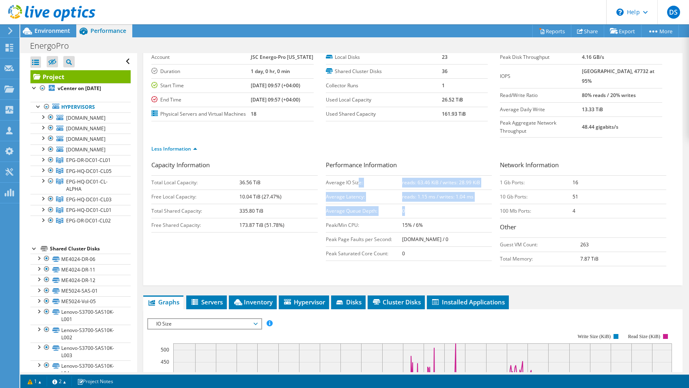
drag, startPoint x: 357, startPoint y: 165, endPoint x: 456, endPoint y: 193, distance: 103.1
click at [456, 193] on tbody "Average IO Size: reads: 63.46 KiB / writes: 28.99 KiB Average Latency: reads: 1…" at bounding box center [409, 217] width 166 height 85
click at [456, 204] on td "0" at bounding box center [447, 211] width 90 height 14
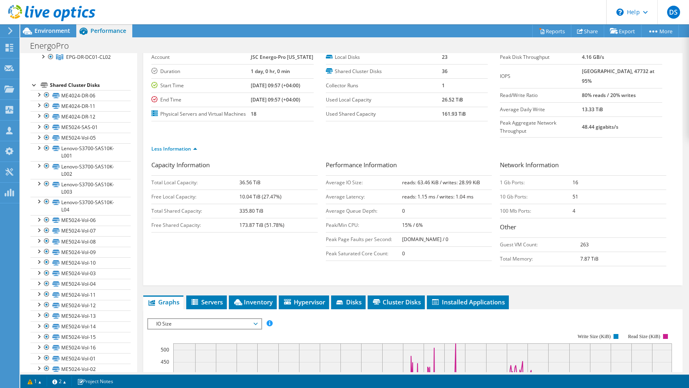
scroll to position [165, 0]
click at [74, 288] on link "ME5024-Vol-04" at bounding box center [80, 282] width 100 height 11
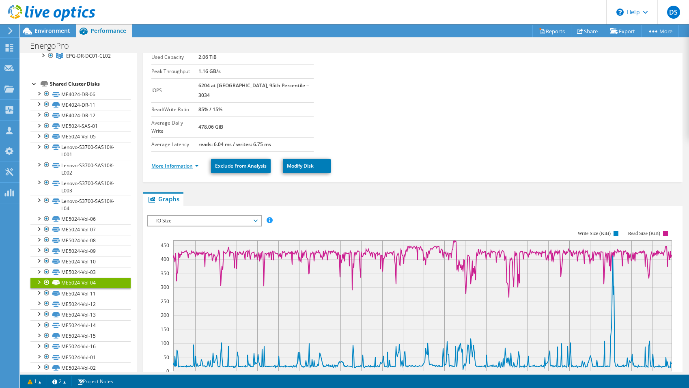
click at [174, 162] on link "More Information" at bounding box center [174, 165] width 47 height 7
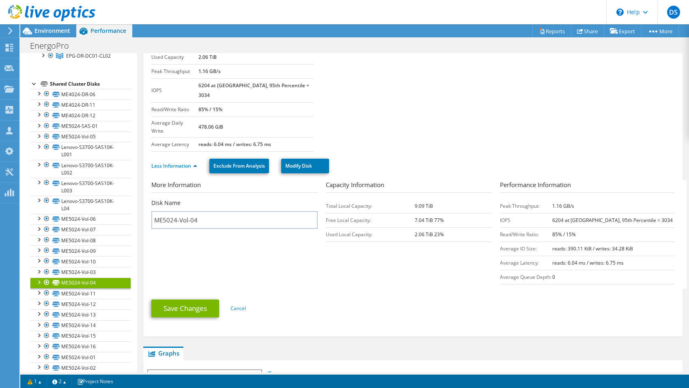
click at [300, 245] on section "More Information Disk Name ME5024-Vol-04 Capacity Information Total Local Capac…" at bounding box center [414, 234] width 527 height 108
click at [90, 298] on link "ME5024-Vol-11" at bounding box center [80, 293] width 100 height 11
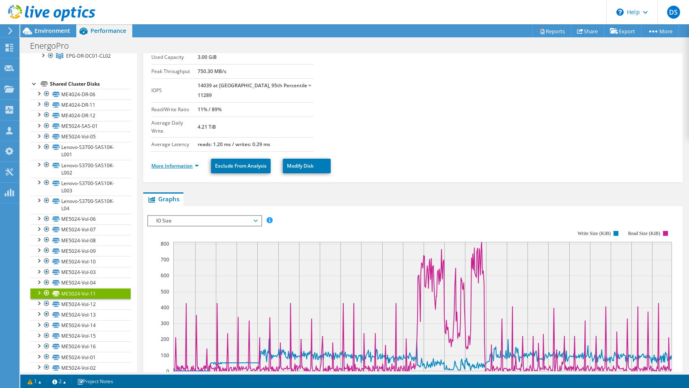
click at [181, 162] on link "More Information" at bounding box center [174, 165] width 47 height 7
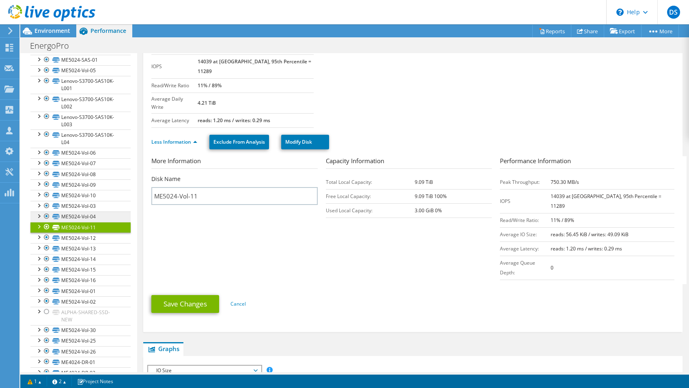
scroll to position [233, 0]
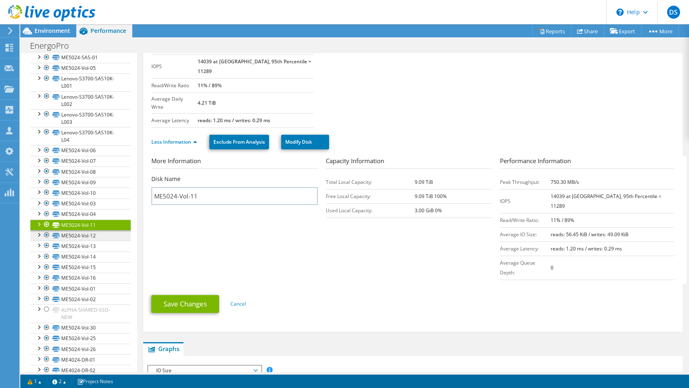
click at [86, 240] on link "ME5024-Vol-12" at bounding box center [80, 235] width 100 height 11
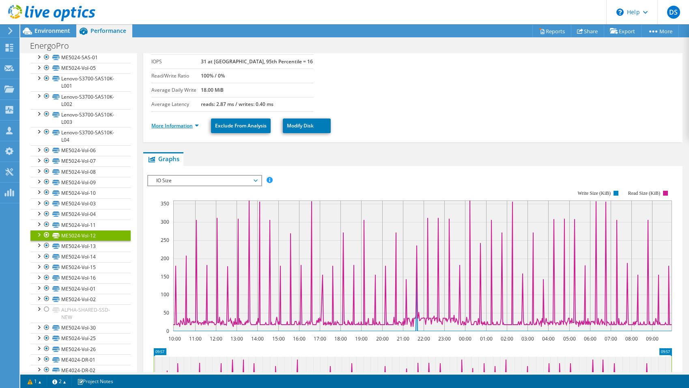
click at [172, 127] on link "More Information" at bounding box center [174, 125] width 47 height 7
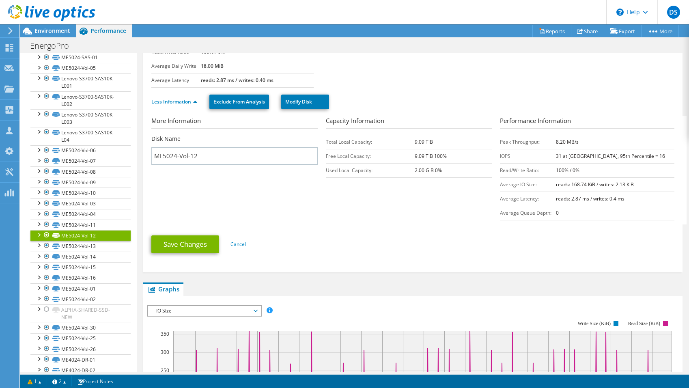
scroll to position [92, 0]
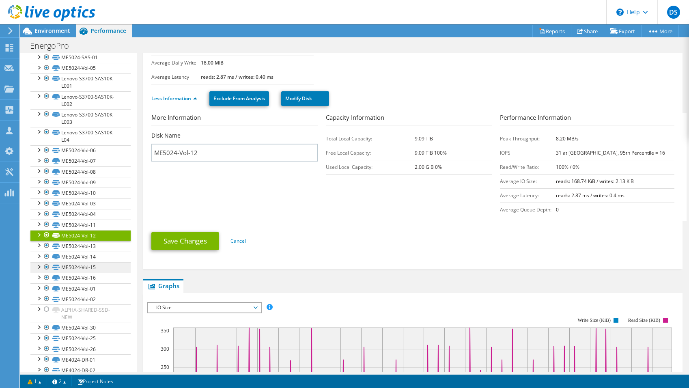
click at [74, 273] on link "ME5024-Vol-15" at bounding box center [80, 267] width 100 height 11
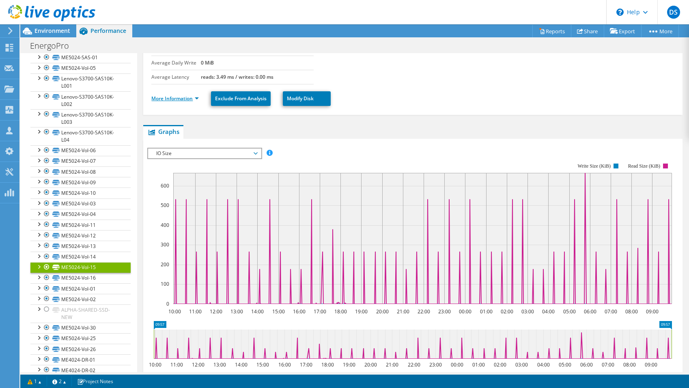
click at [171, 100] on link "More Information" at bounding box center [174, 98] width 47 height 7
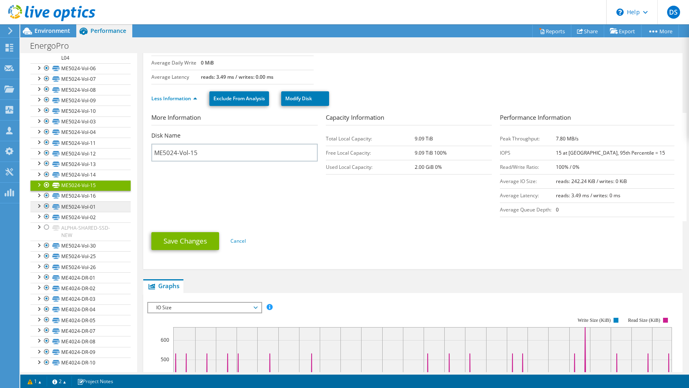
scroll to position [316, 0]
click at [77, 200] on link "ME5024-Vol-16" at bounding box center [80, 194] width 100 height 11
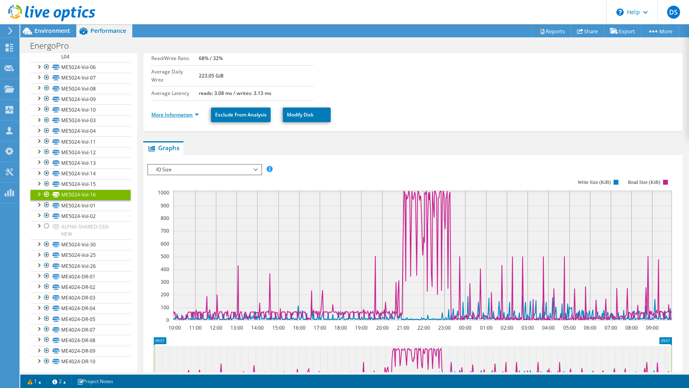
click at [175, 111] on link "More Information" at bounding box center [174, 114] width 47 height 7
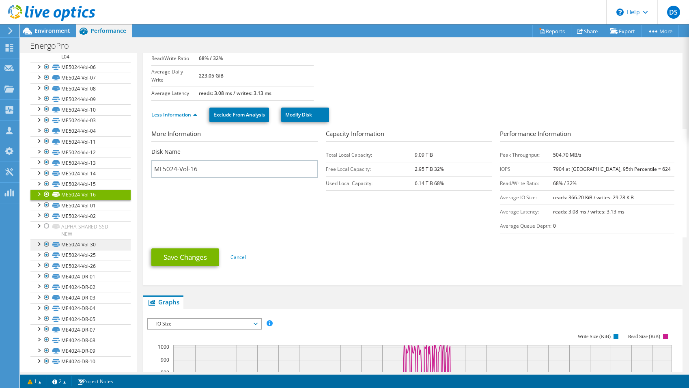
click at [77, 250] on link "ME5024-Vol-30" at bounding box center [80, 244] width 100 height 11
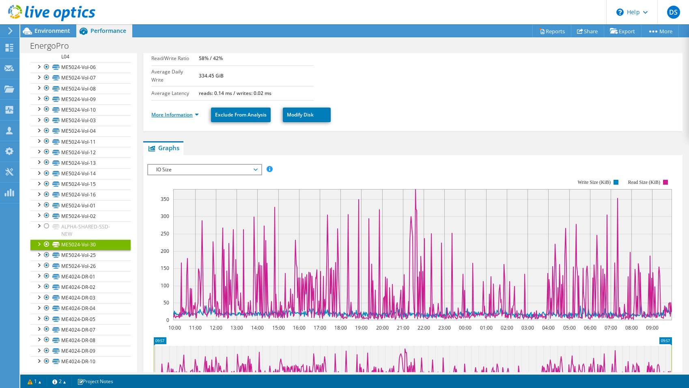
click at [174, 111] on link "More Information" at bounding box center [174, 114] width 47 height 7
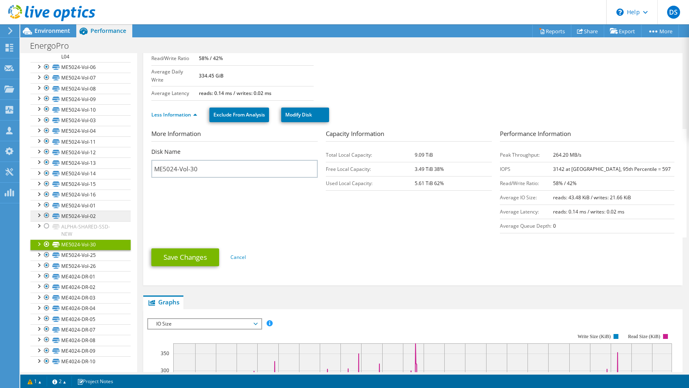
click at [73, 221] on link "ME5024-Vol-02" at bounding box center [80, 215] width 100 height 11
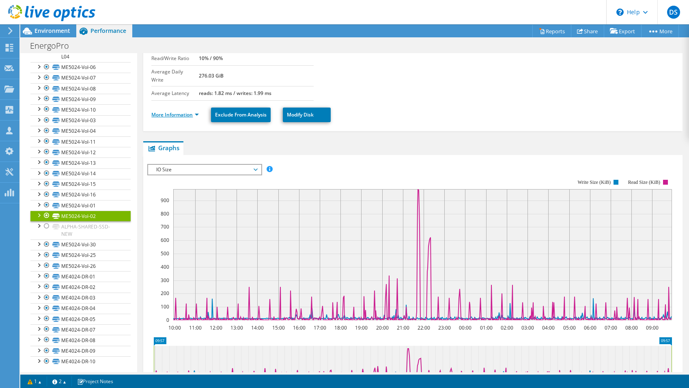
click at [161, 111] on link "More Information" at bounding box center [174, 114] width 47 height 7
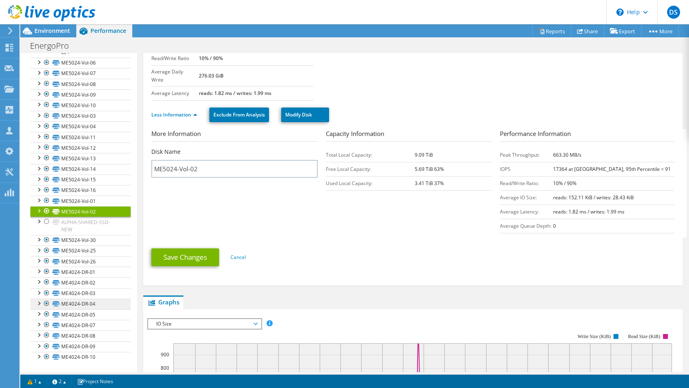
scroll to position [343, 0]
click at [74, 303] on link "ME4024-DR-04" at bounding box center [80, 303] width 100 height 11
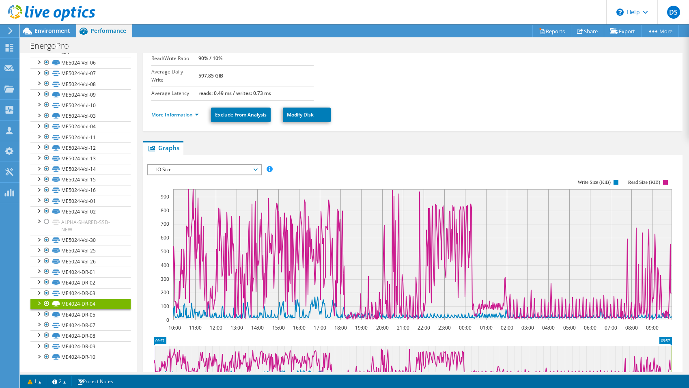
click at [166, 111] on link "More Information" at bounding box center [174, 114] width 47 height 7
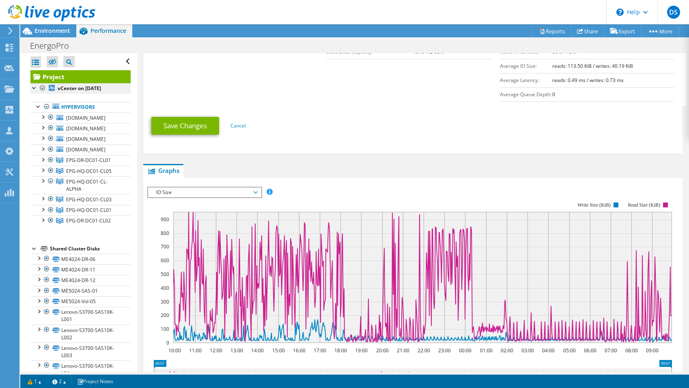
scroll to position [0, 0]
click at [68, 77] on link "Project" at bounding box center [80, 76] width 100 height 13
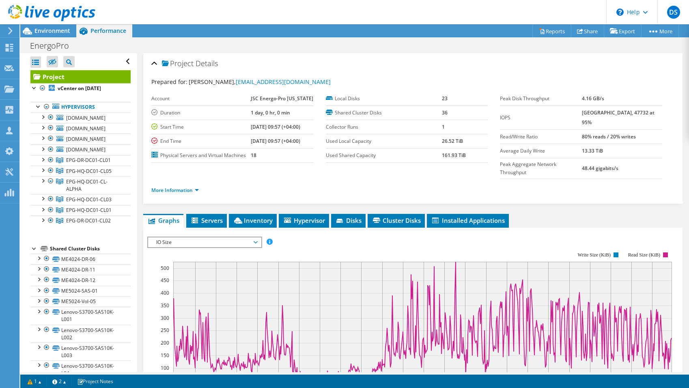
click at [214, 237] on span "IO Size" at bounding box center [204, 242] width 104 height 10
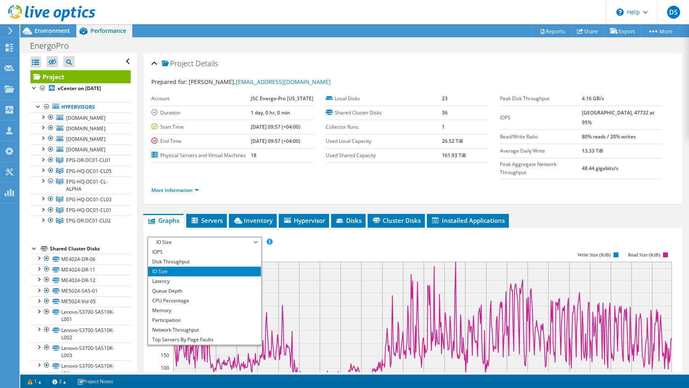
click at [214, 237] on span "IO Size" at bounding box center [204, 242] width 104 height 10
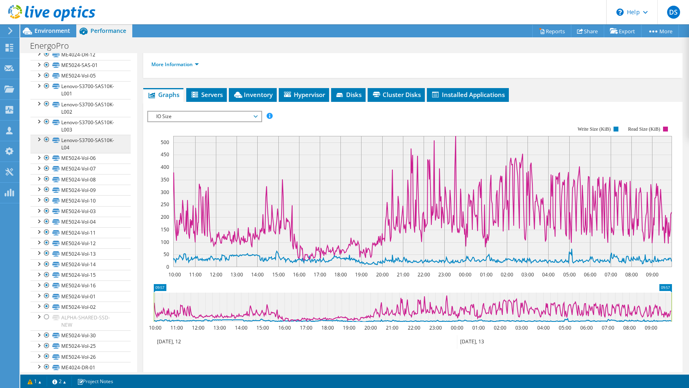
scroll to position [221, 0]
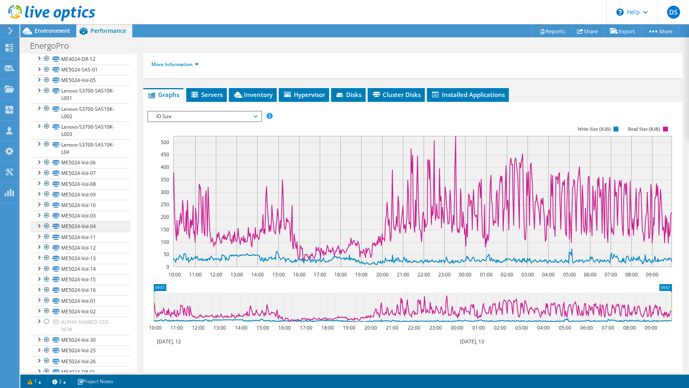
click at [80, 232] on link "ME5024-Vol-04" at bounding box center [80, 226] width 100 height 11
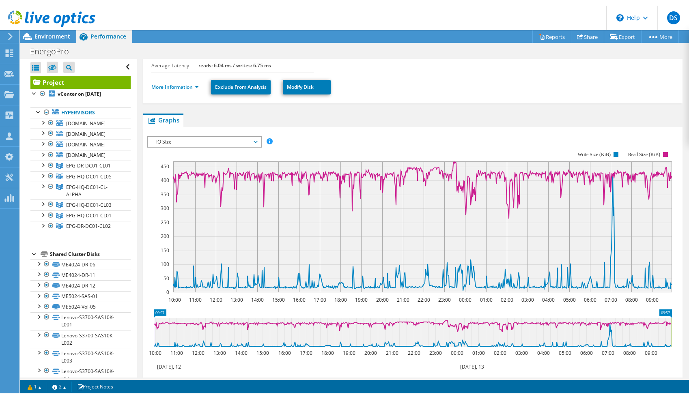
scroll to position [0, 0]
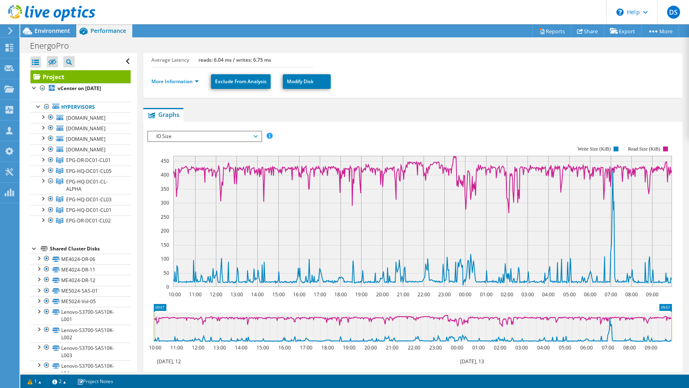
click at [62, 77] on link "Project" at bounding box center [80, 76] width 100 height 13
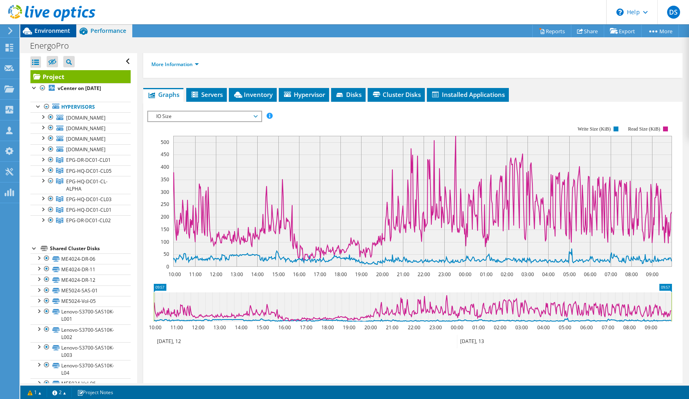
click at [59, 36] on div "Environment" at bounding box center [48, 30] width 56 height 13
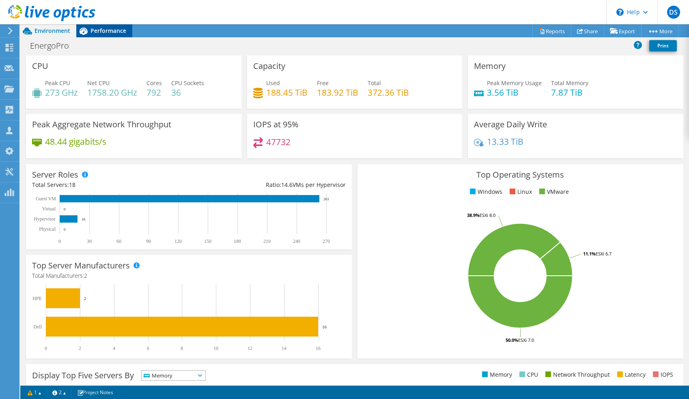
click at [99, 28] on span "Performance" at bounding box center [108, 31] width 36 height 8
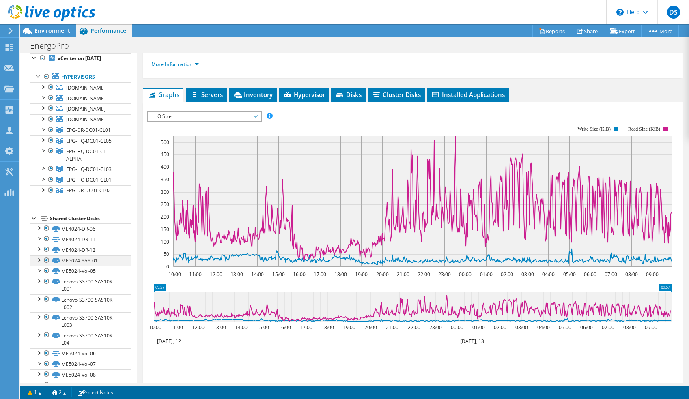
scroll to position [47, 0]
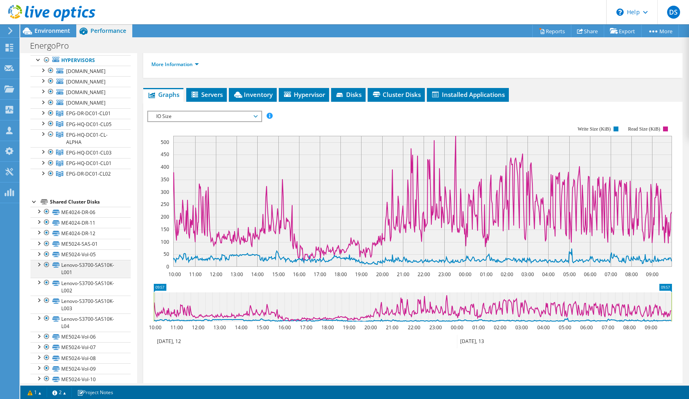
click at [46, 270] on div at bounding box center [47, 265] width 8 height 10
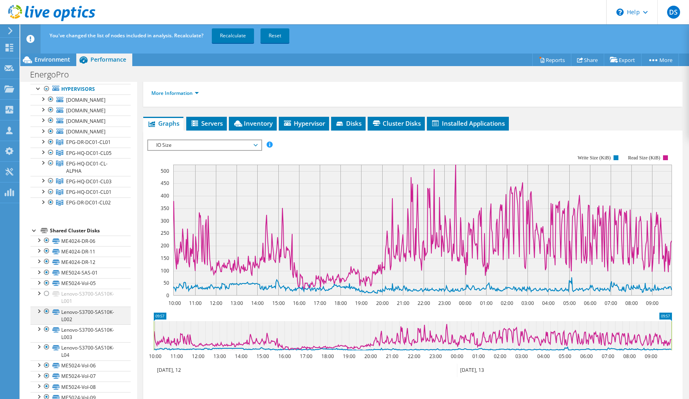
click at [47, 316] on div at bounding box center [47, 312] width 8 height 10
click at [45, 334] on div at bounding box center [47, 329] width 8 height 10
click at [44, 352] on div at bounding box center [47, 347] width 8 height 10
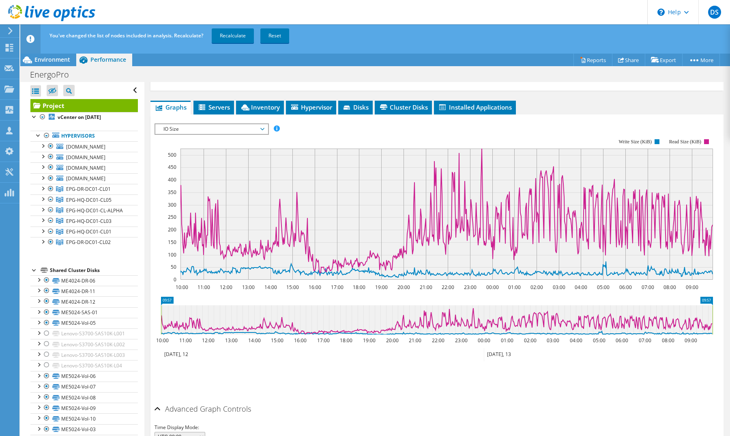
scroll to position [0, 0]
click at [236, 37] on link "Recalculate" at bounding box center [233, 35] width 42 height 15
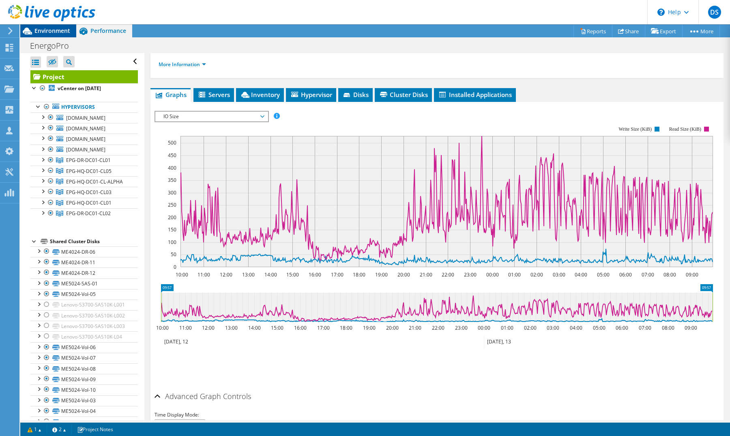
click at [42, 32] on span "Environment" at bounding box center [52, 31] width 36 height 8
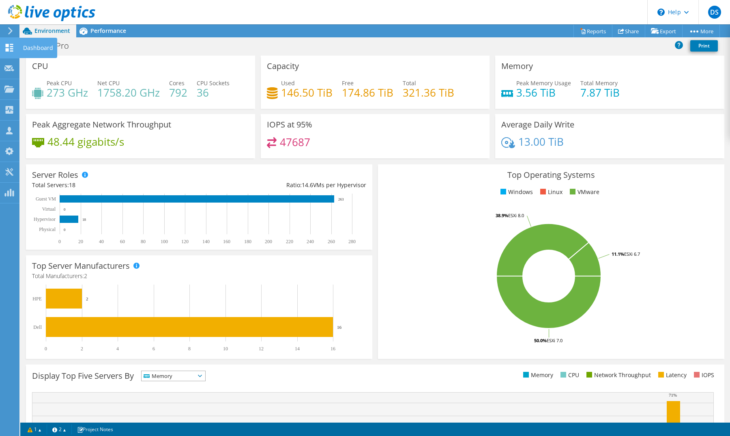
click at [9, 44] on use at bounding box center [10, 48] width 8 height 8
